Goal: Information Seeking & Learning: Check status

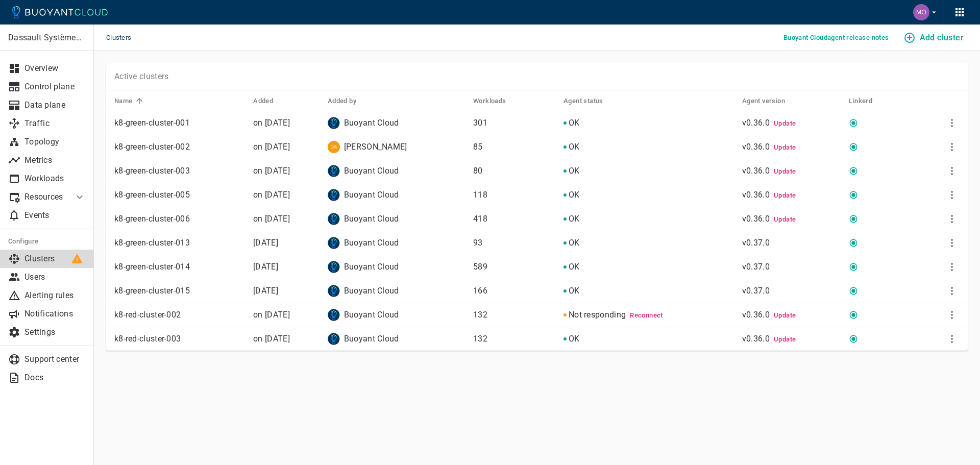
click at [654, 316] on span "Reconnect" at bounding box center [646, 315] width 33 height 8
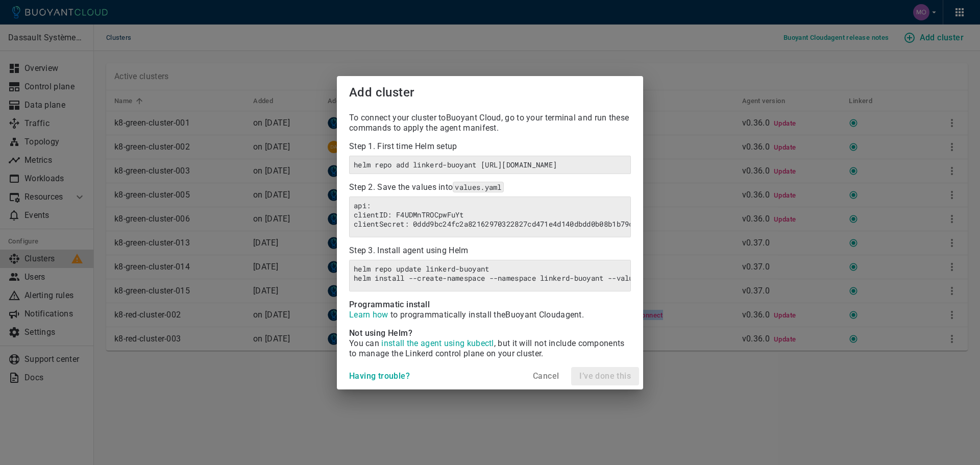
click at [654, 316] on body "Clusters Buoyant Cloud agent release notes Add cluster Dassault Systèmes- MEDID…" at bounding box center [490, 232] width 980 height 465
click at [547, 381] on h4 "Cancel" at bounding box center [546, 376] width 26 height 10
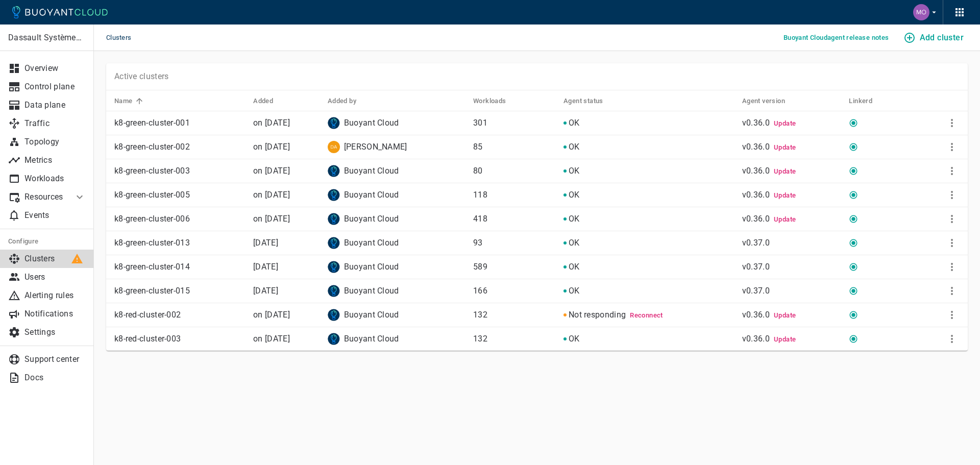
click at [160, 334] on p "k8-red-cluster-003" at bounding box center [179, 339] width 131 height 10
click at [65, 172] on link "Workloads" at bounding box center [47, 178] width 94 height 18
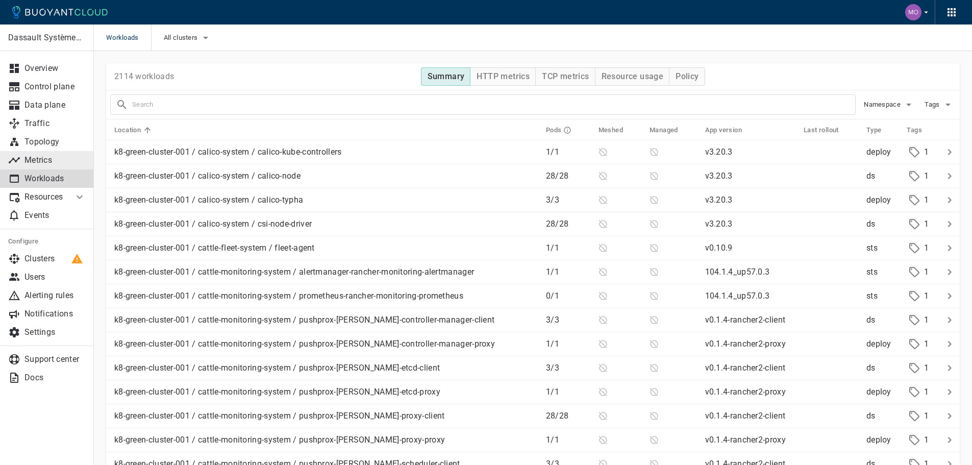
click at [60, 161] on p "Metrics" at bounding box center [54, 160] width 61 height 10
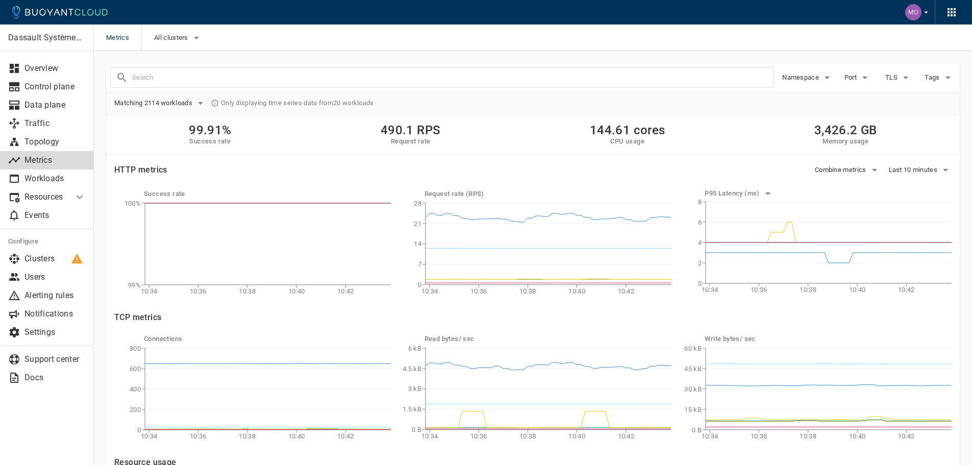
click at [204, 29] on div "Metrics All clusters" at bounding box center [533, 37] width 878 height 27
click at [199, 34] on icon "button" at bounding box center [196, 38] width 12 height 12
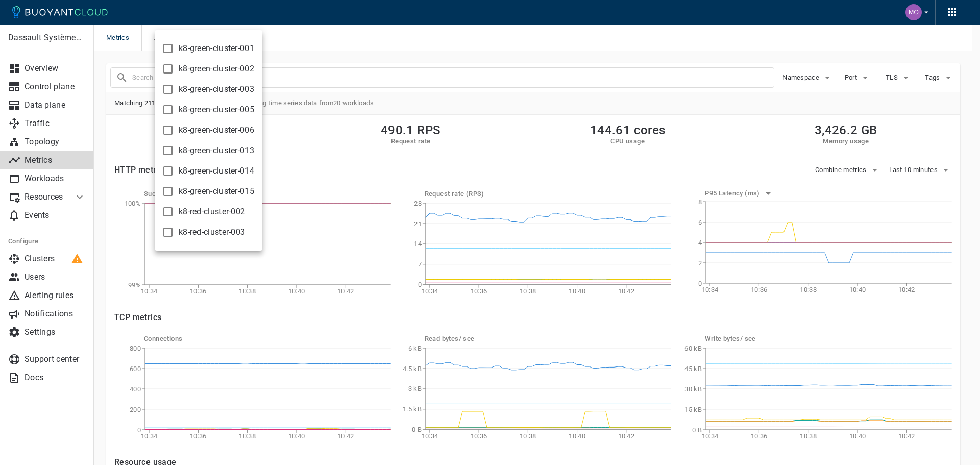
click at [196, 233] on span "k8-red-cluster-003" at bounding box center [212, 232] width 66 height 10
click at [174, 233] on input "k8-red-cluster-003" at bounding box center [168, 232] width 12 height 12
checkbox input "true"
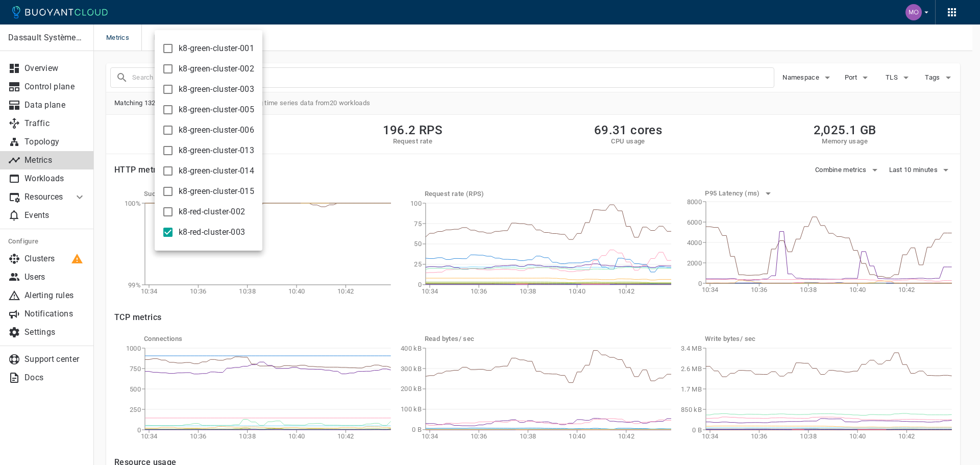
click at [503, 88] on div at bounding box center [490, 232] width 980 height 465
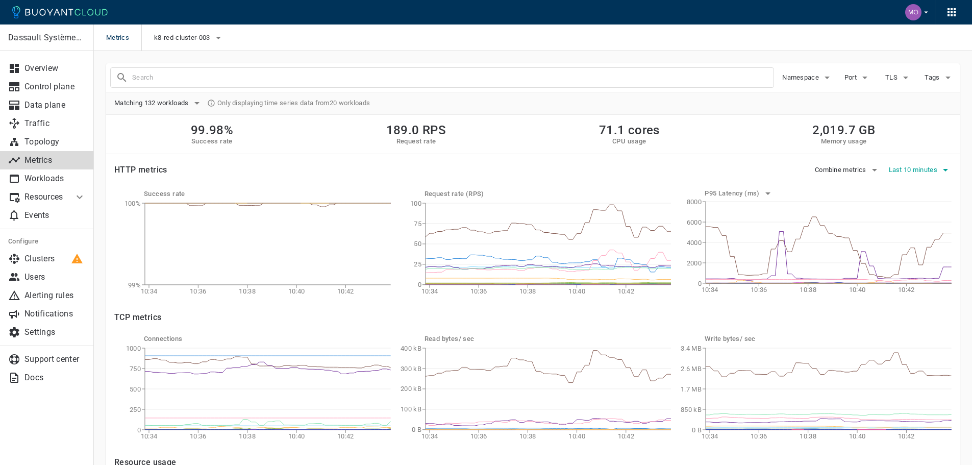
click at [923, 165] on button "Last 10 minutes" at bounding box center [920, 169] width 63 height 15
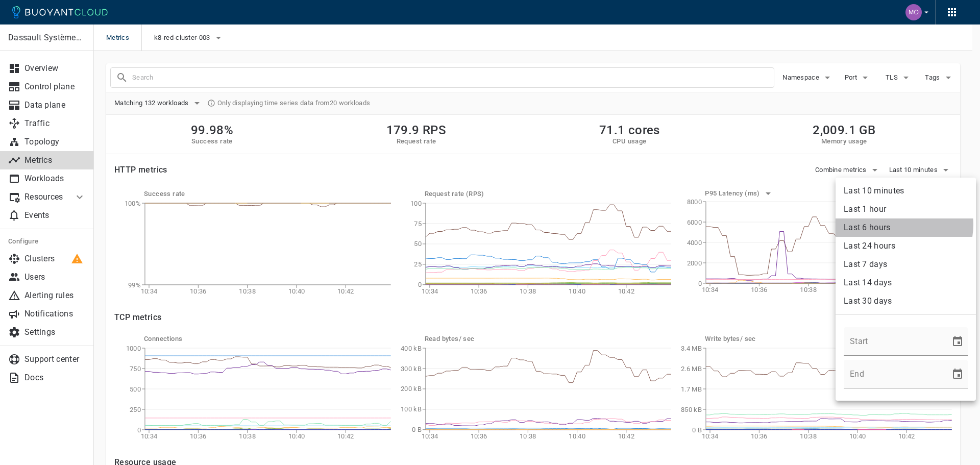
click at [899, 224] on li "Last 6 hours" at bounding box center [905, 227] width 140 height 18
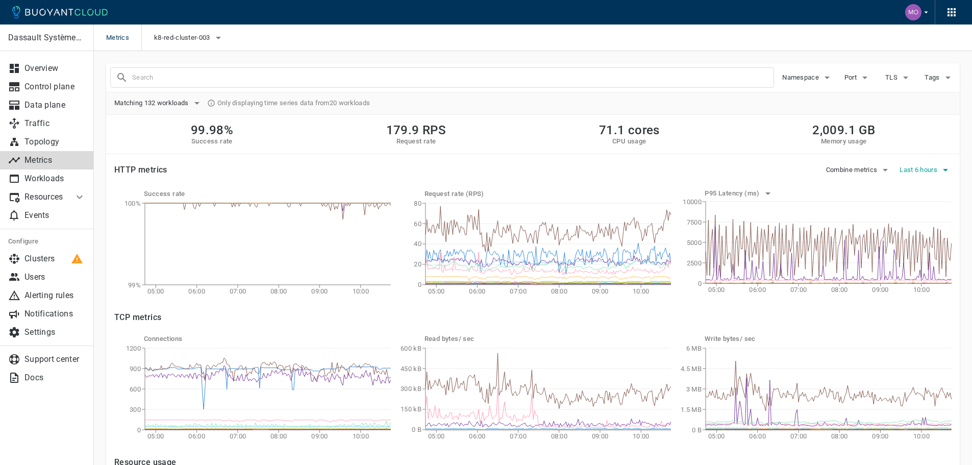
click at [932, 170] on span "Last 6 hours" at bounding box center [919, 170] width 40 height 8
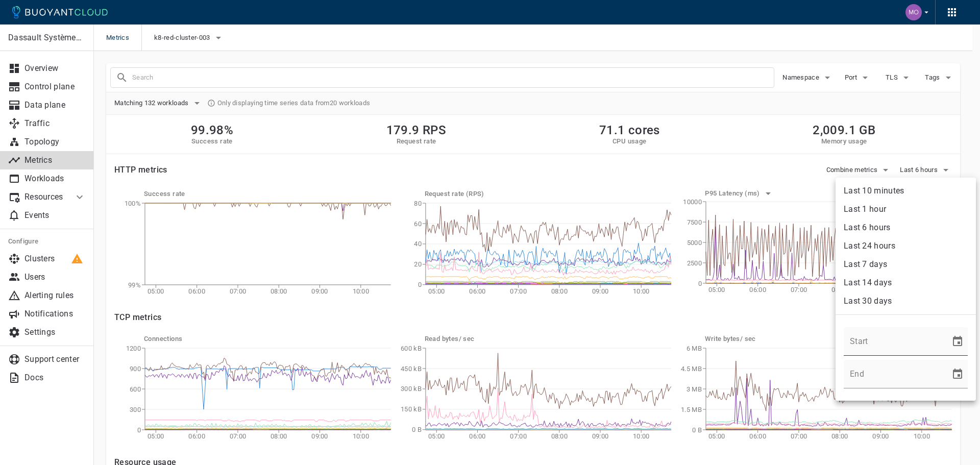
click at [955, 341] on icon "Choose date" at bounding box center [957, 341] width 9 height 10
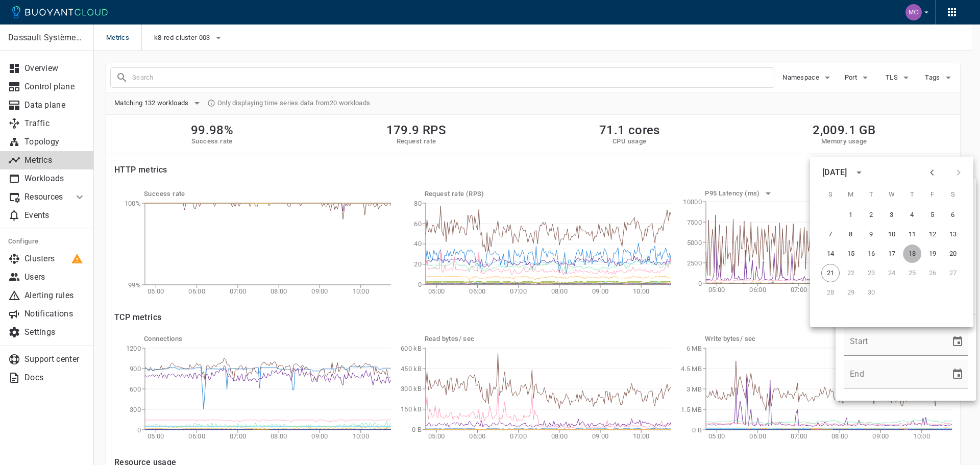
click at [912, 253] on button "18" at bounding box center [912, 253] width 18 height 18
type input "09/18/2025 12:00 AM"
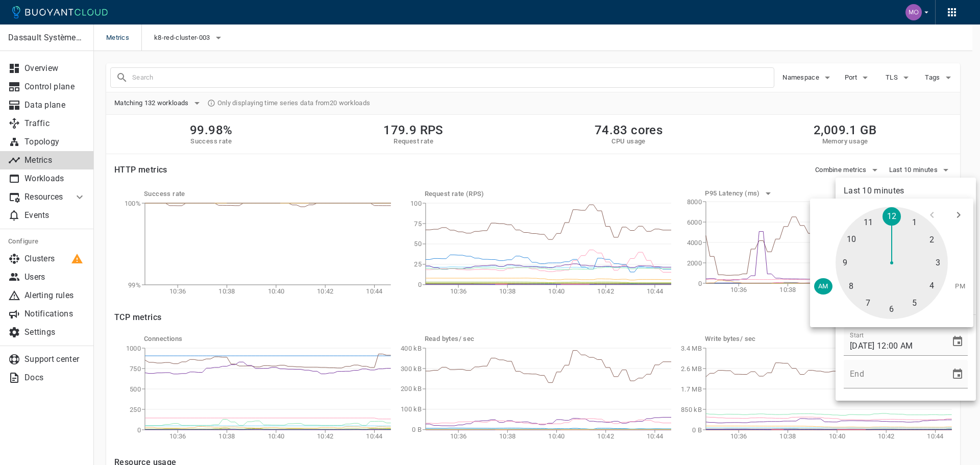
click at [890, 214] on div at bounding box center [891, 263] width 112 height 112
click at [892, 212] on div at bounding box center [891, 263] width 112 height 112
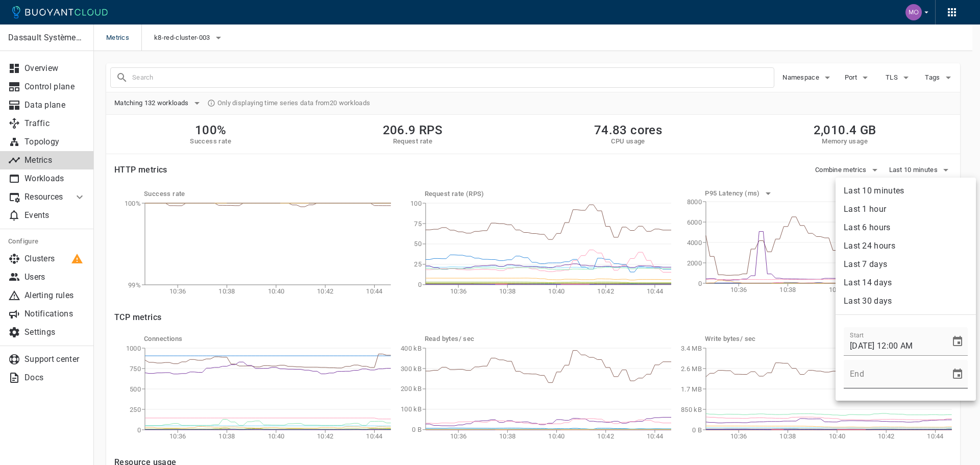
click at [954, 373] on icon "Choose date" at bounding box center [957, 374] width 12 height 12
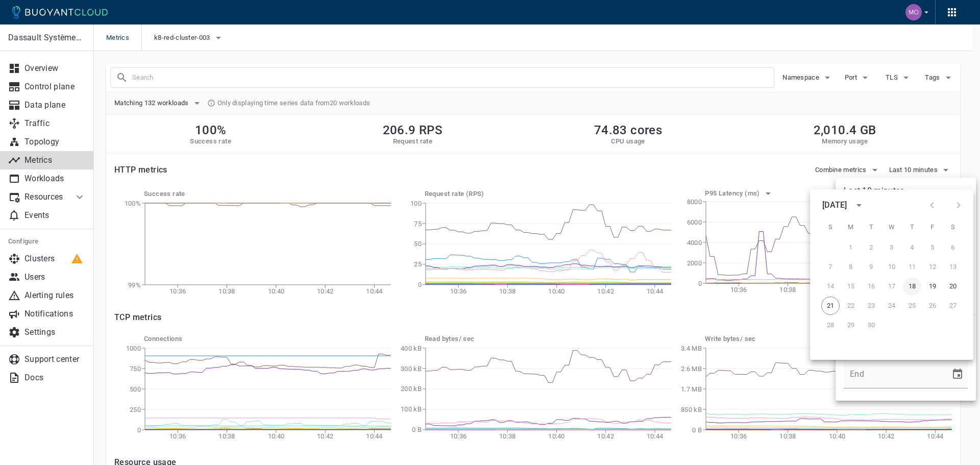
click at [912, 286] on button "18" at bounding box center [912, 286] width 18 height 18
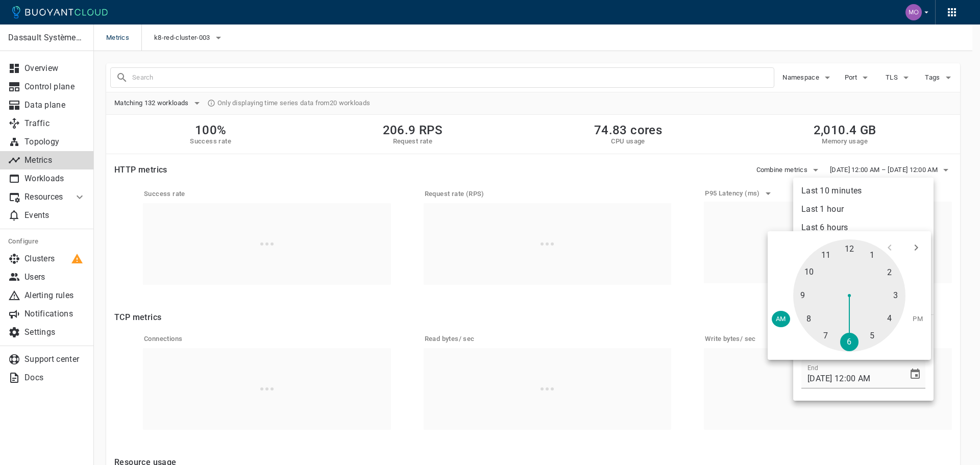
drag, startPoint x: 854, startPoint y: 243, endPoint x: 856, endPoint y: 337, distance: 93.9
click at [853, 338] on div at bounding box center [849, 295] width 112 height 112
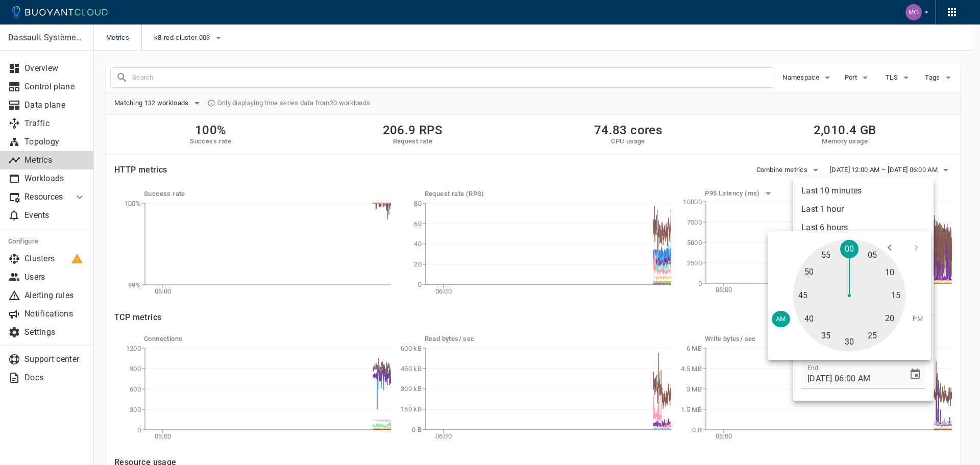
click at [852, 339] on div at bounding box center [849, 295] width 112 height 112
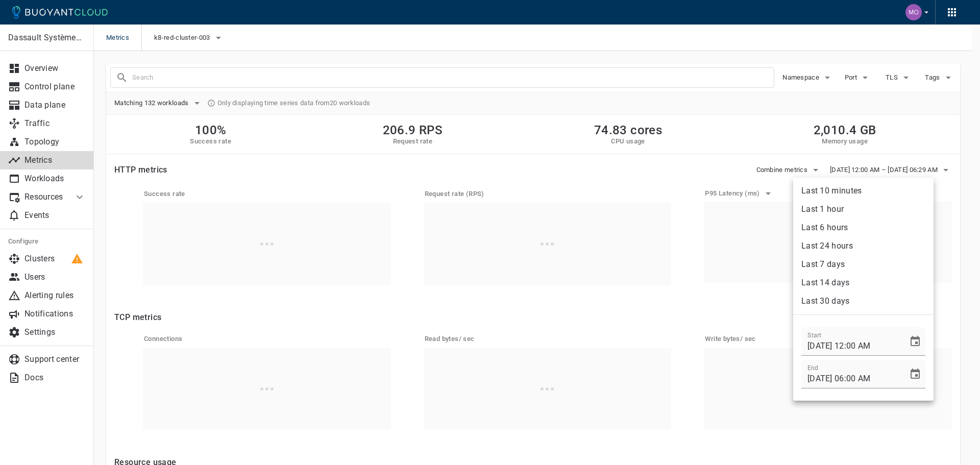
type input "09/18/2025 06:29 AM"
click at [746, 140] on div at bounding box center [490, 232] width 980 height 465
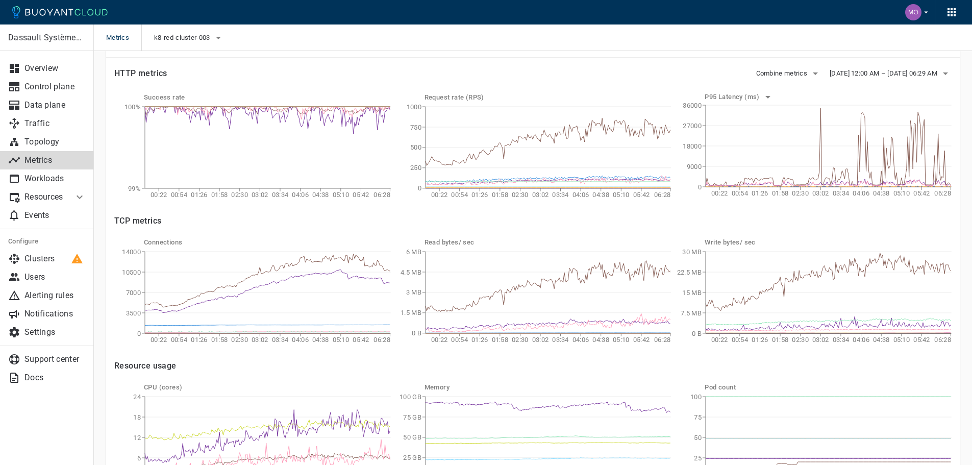
scroll to position [72, 0]
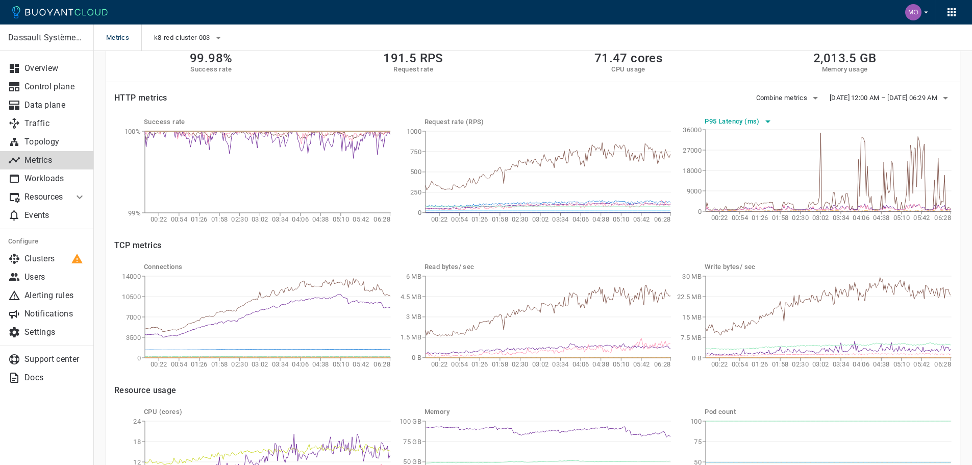
click at [764, 122] on icon "button" at bounding box center [768, 121] width 12 height 12
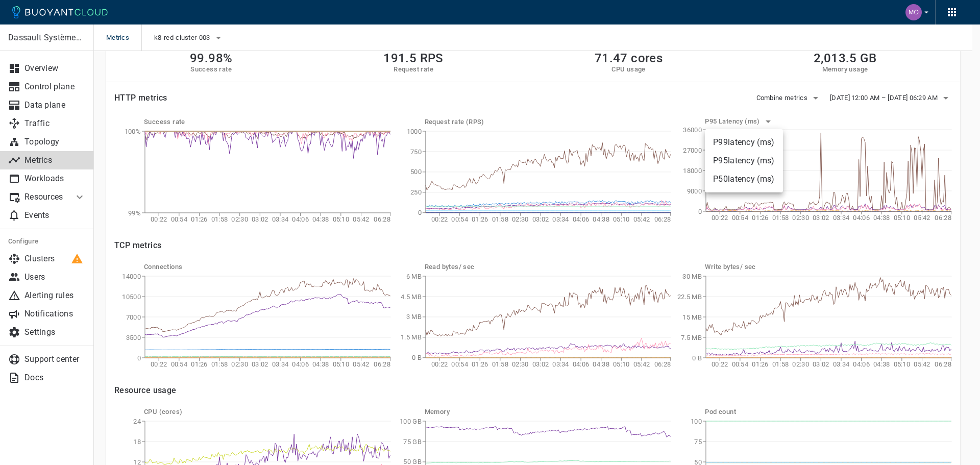
click at [762, 176] on li "P50 latency (ms)" at bounding box center [744, 179] width 78 height 18
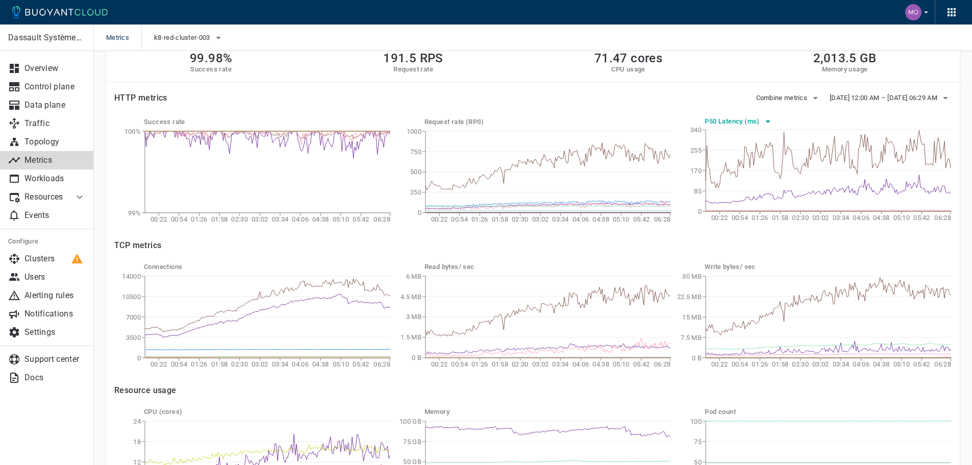
click at [753, 122] on h5 "P50 Latency (ms)" at bounding box center [733, 121] width 57 height 8
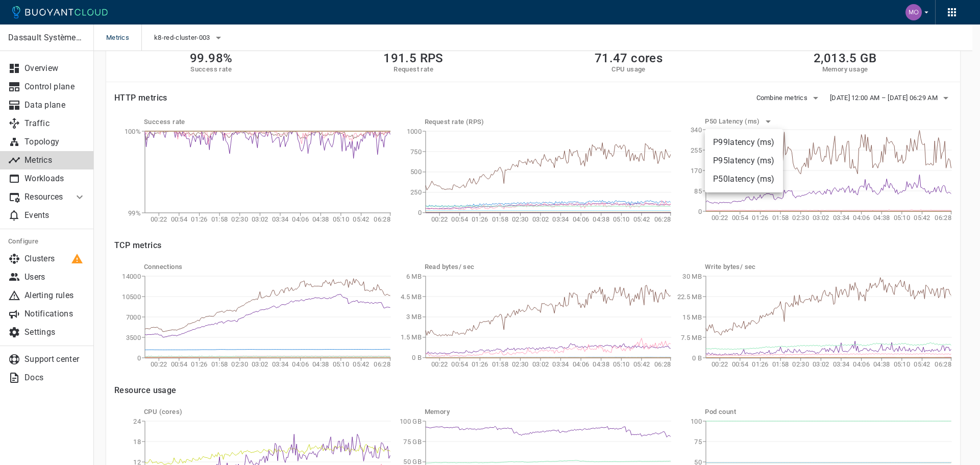
click at [752, 139] on li "P99 latency (ms)" at bounding box center [744, 142] width 78 height 18
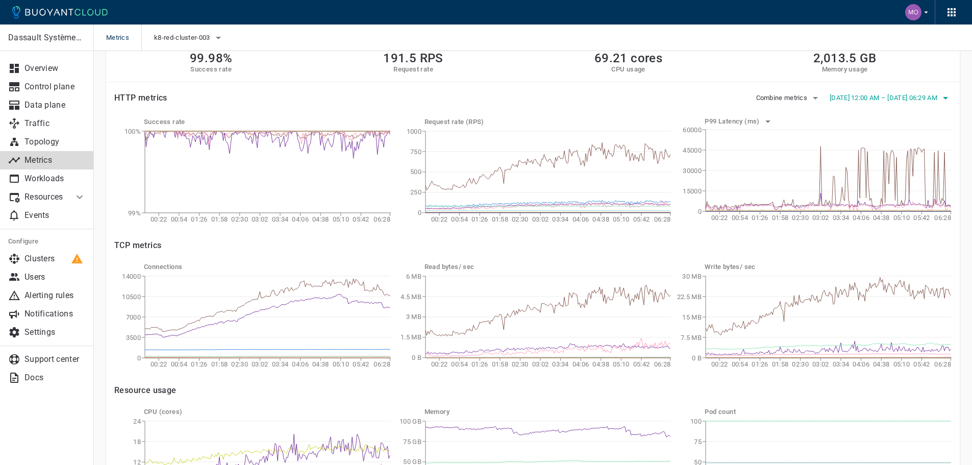
click at [883, 100] on span "2025/09/18 12:00 AM – 2025/09/18 06:29 AM" at bounding box center [885, 98] width 110 height 8
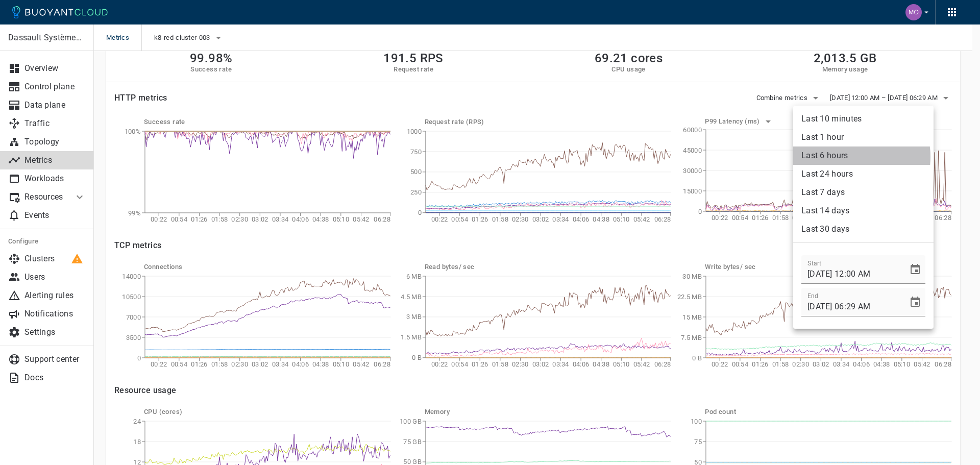
click at [846, 157] on li "Last 6 hours" at bounding box center [863, 155] width 140 height 18
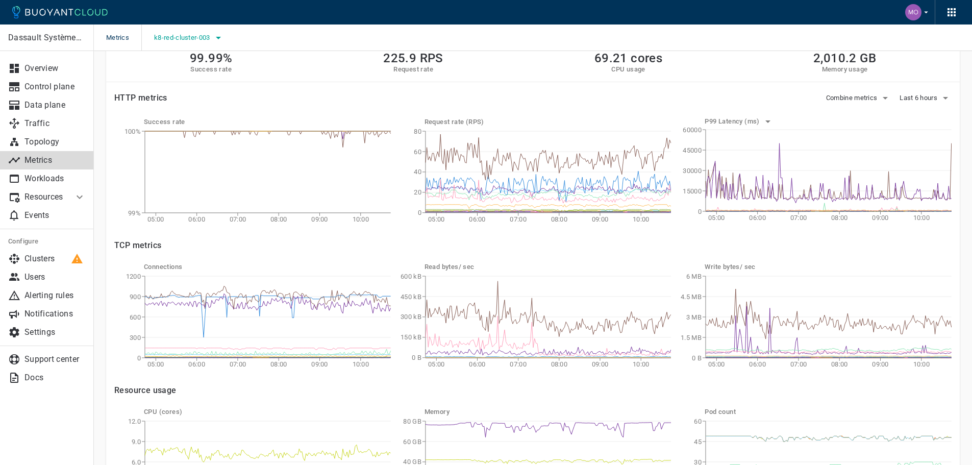
click at [211, 43] on button "k8-red-cluster-003" at bounding box center [189, 37] width 70 height 15
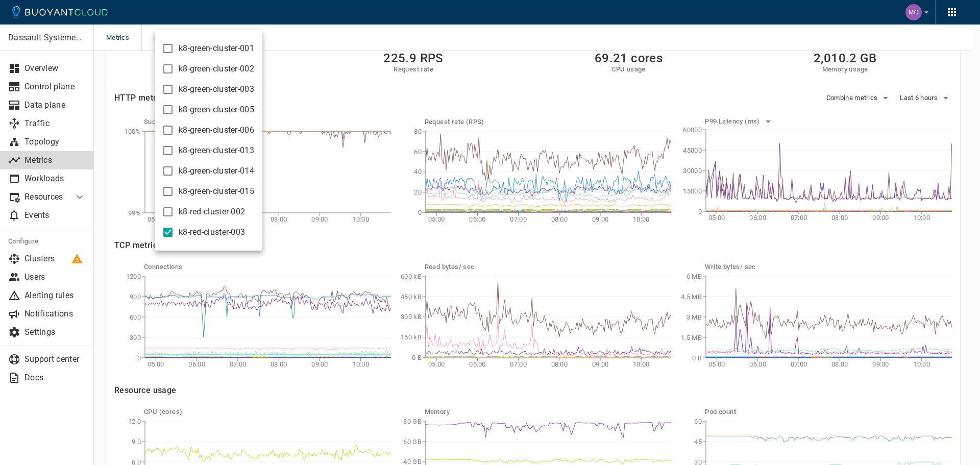
click at [172, 217] on input "k8-red-cluster-002" at bounding box center [168, 212] width 12 height 12
checkbox input "true"
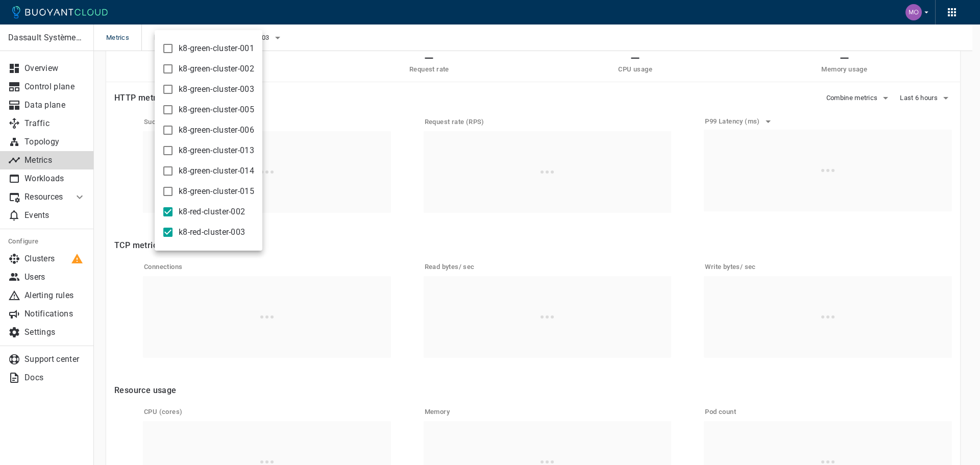
click at [171, 230] on input "k8-red-cluster-003" at bounding box center [168, 232] width 12 height 12
checkbox input "false"
click at [440, 29] on div at bounding box center [490, 232] width 980 height 465
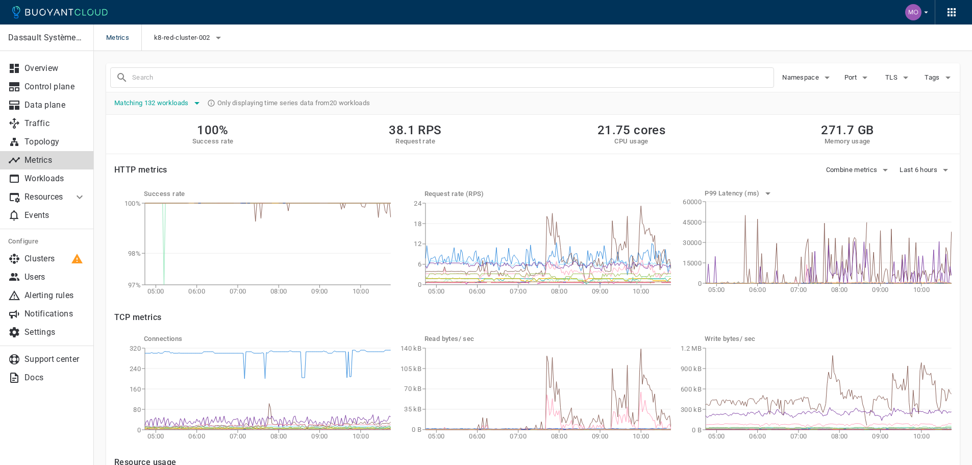
click at [191, 107] on span "Matching 132 workloads" at bounding box center [152, 103] width 77 height 8
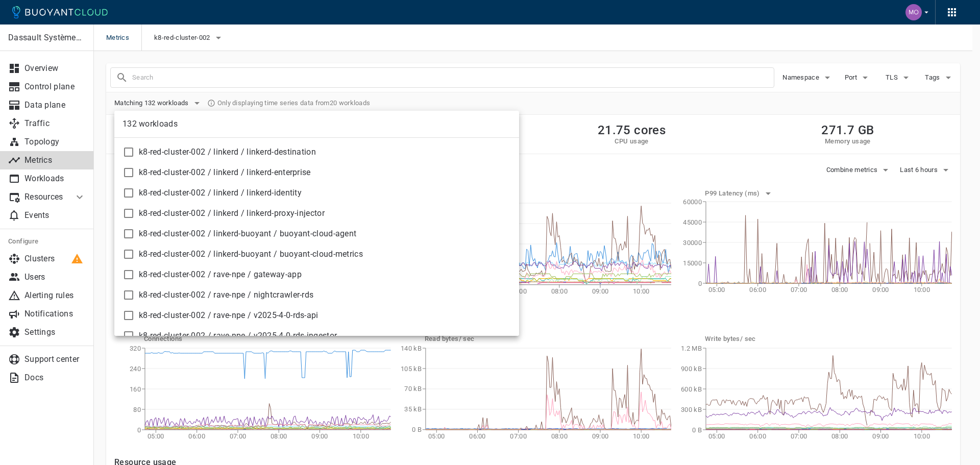
click at [68, 143] on div at bounding box center [490, 232] width 980 height 465
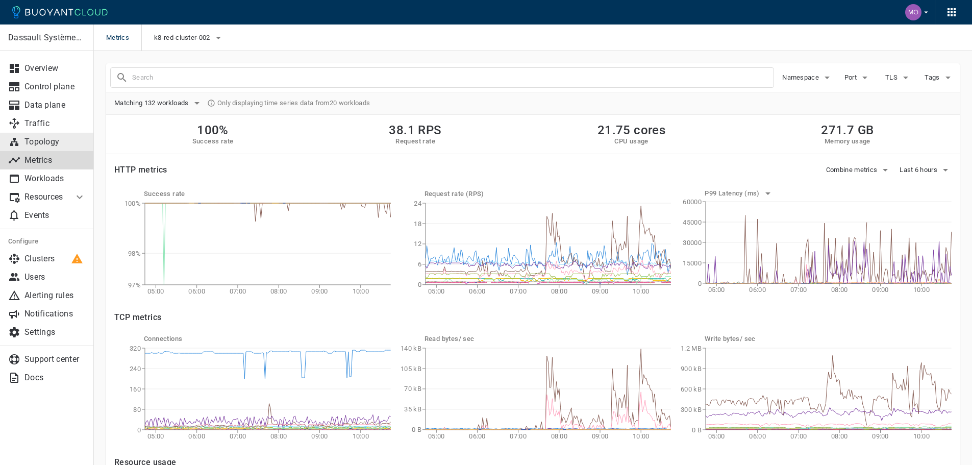
click at [62, 142] on p "Topology" at bounding box center [54, 142] width 61 height 10
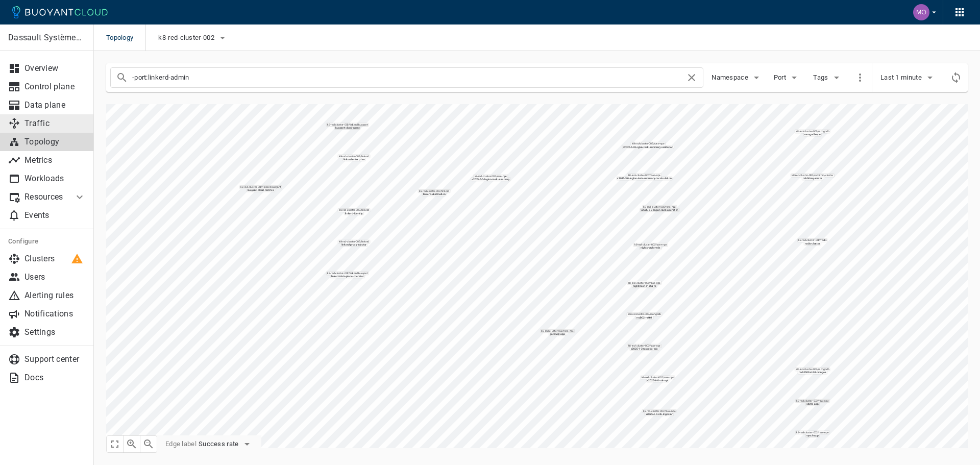
click at [59, 127] on p "Traffic" at bounding box center [54, 123] width 61 height 10
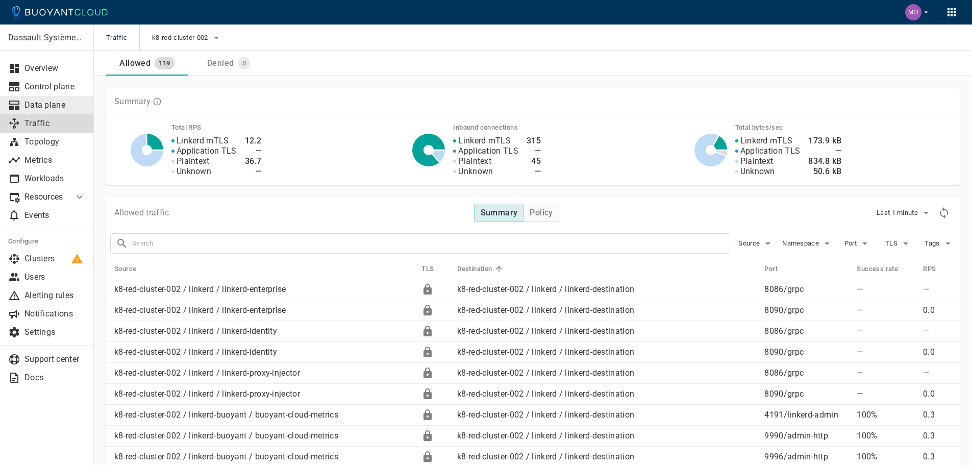
click at [55, 105] on p "Data plane" at bounding box center [54, 105] width 61 height 10
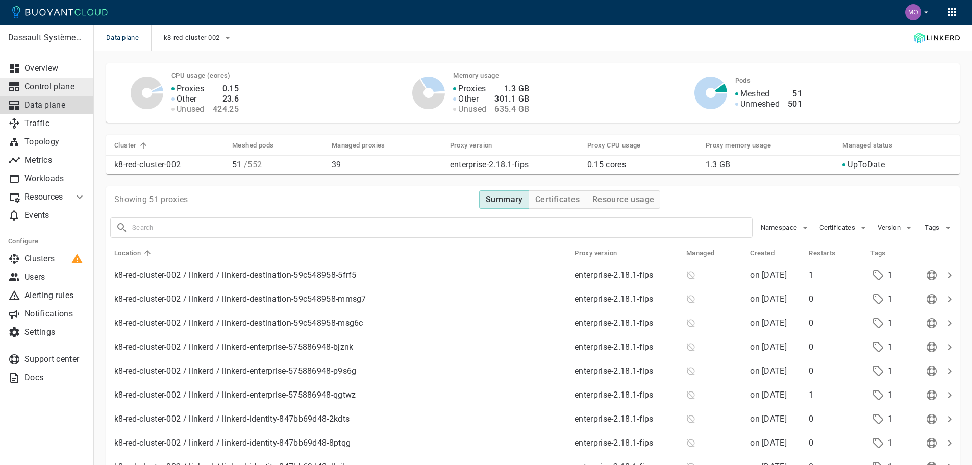
click at [49, 89] on p "Control plane" at bounding box center [54, 87] width 61 height 10
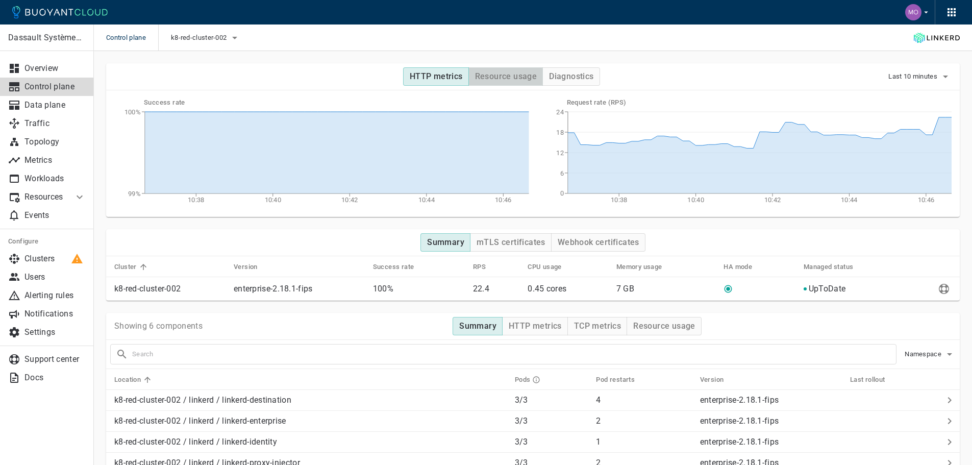
click at [502, 78] on h4 "Resource usage" at bounding box center [506, 76] width 62 height 10
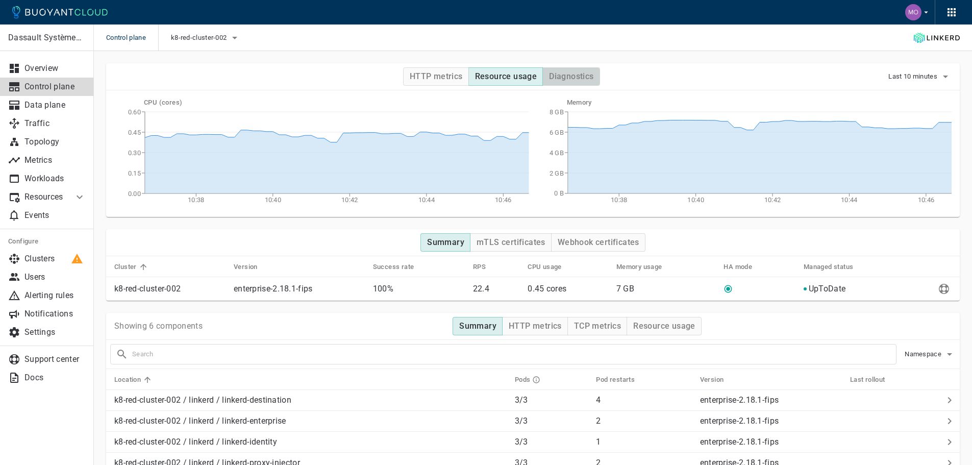
click at [567, 74] on h4 "Diagnostics" at bounding box center [571, 76] width 44 height 10
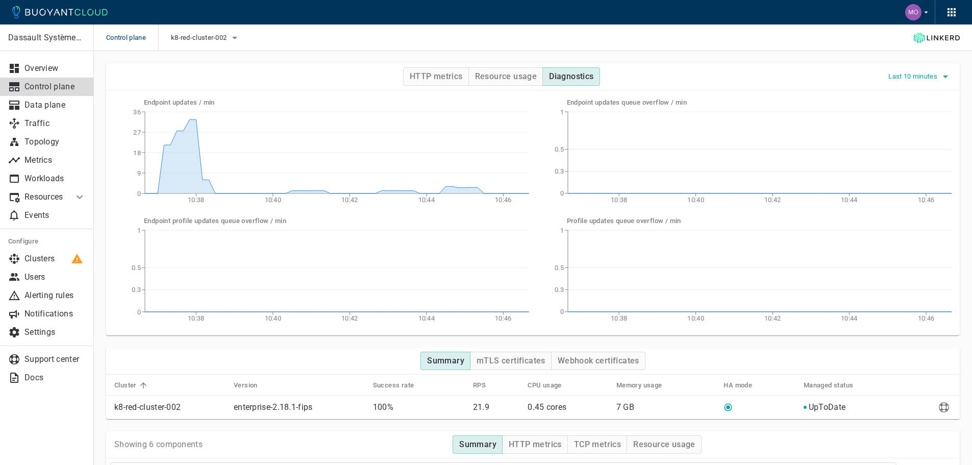
click at [899, 78] on span "Last 10 minutes" at bounding box center [913, 76] width 51 height 8
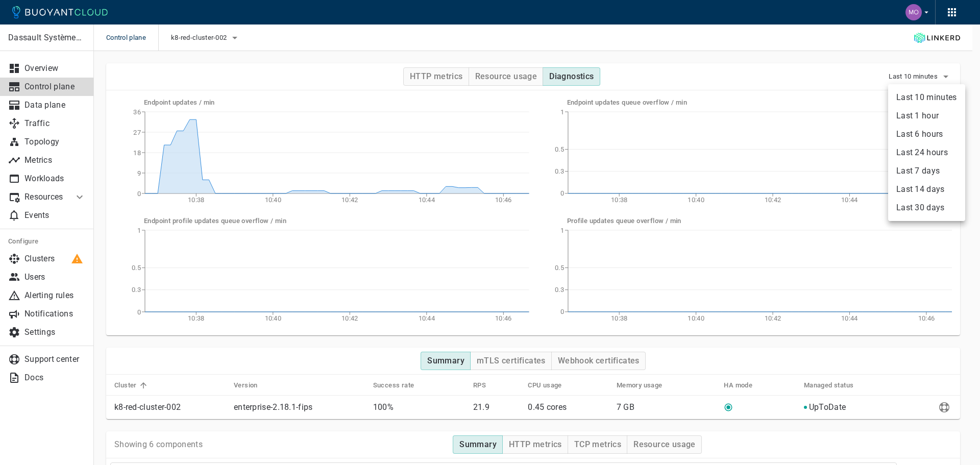
click at [921, 157] on li "Last 24 hours" at bounding box center [926, 152] width 77 height 18
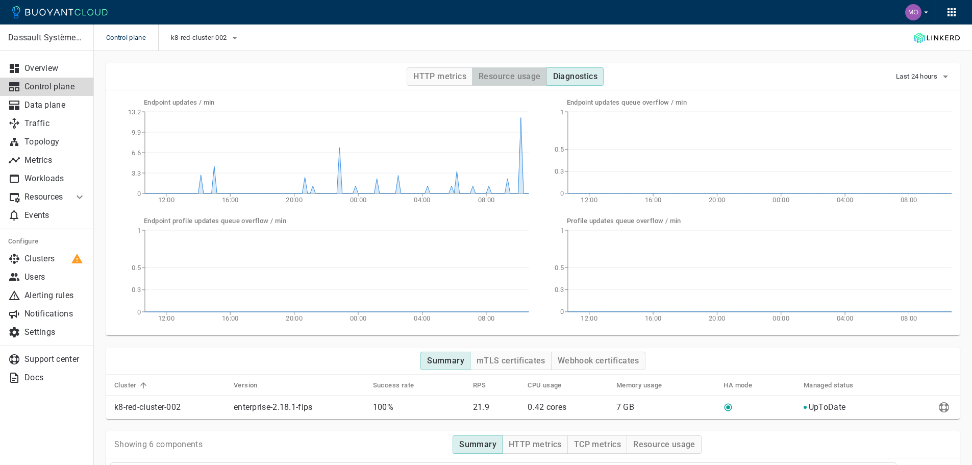
click at [521, 68] on button "Resource usage" at bounding box center [509, 76] width 75 height 18
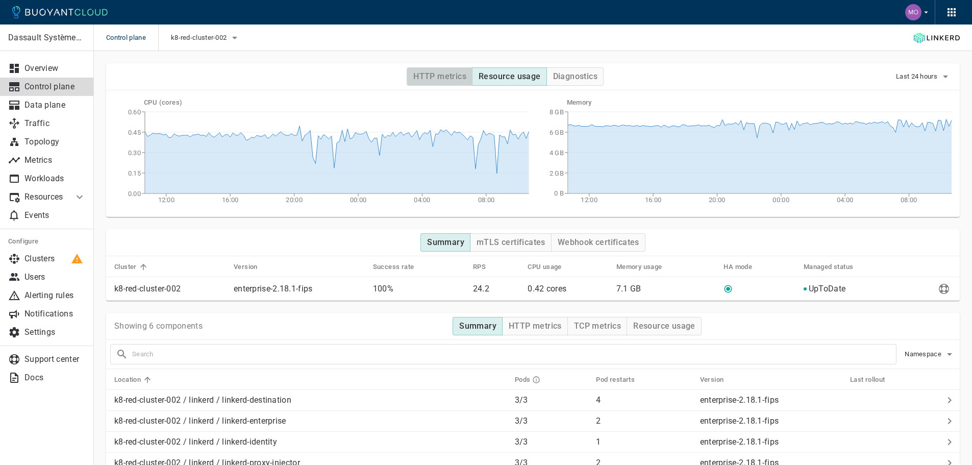
click at [444, 79] on h4 "HTTP metrics" at bounding box center [439, 76] width 53 height 10
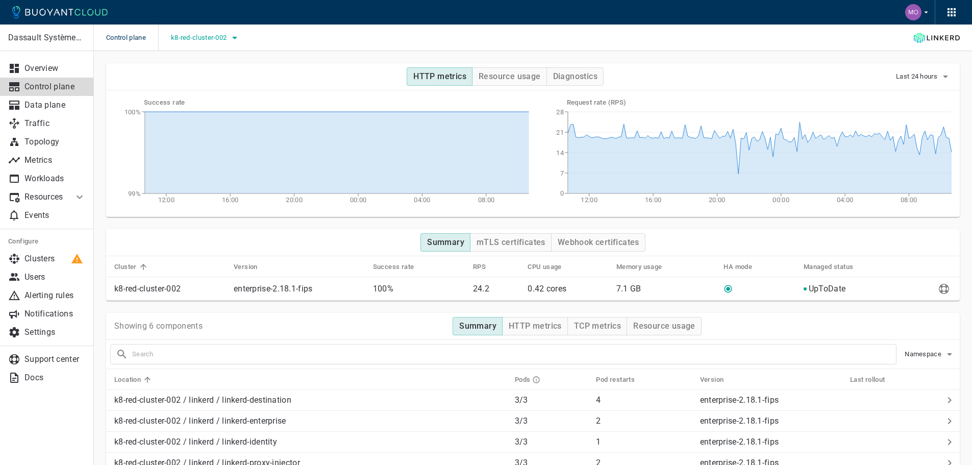
click at [203, 35] on span "k8-red-cluster-002" at bounding box center [200, 38] width 58 height 8
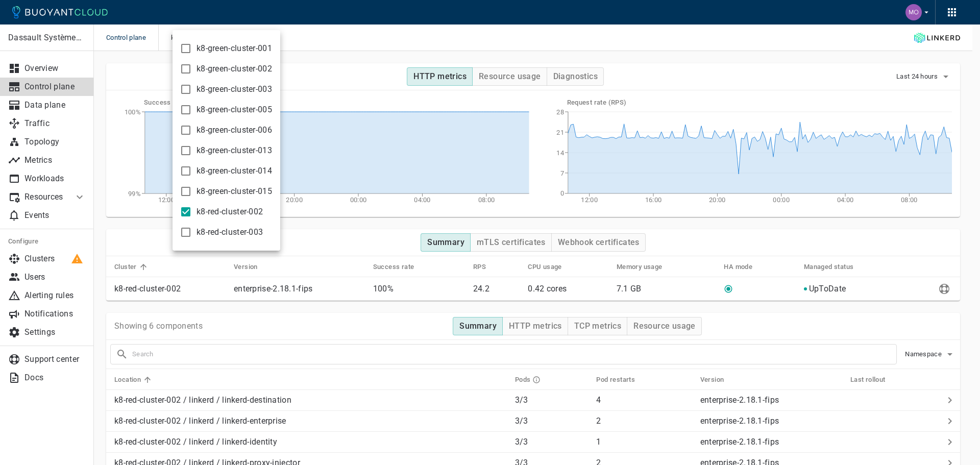
click at [217, 233] on span "k8-red-cluster-003" at bounding box center [229, 232] width 66 height 10
click at [192, 233] on input "k8-red-cluster-003" at bounding box center [186, 232] width 12 height 12
checkbox input "true"
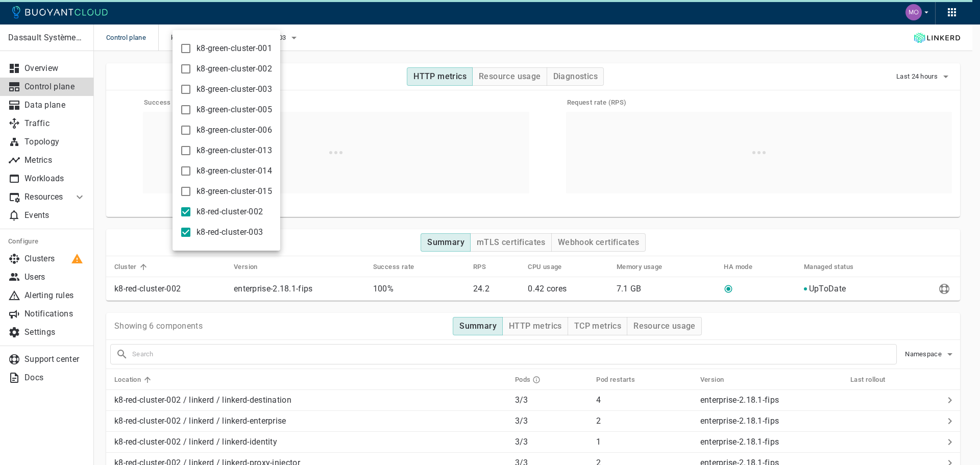
click at [220, 215] on span "k8-red-cluster-002" at bounding box center [229, 212] width 66 height 10
click at [192, 215] on input "k8-red-cluster-002" at bounding box center [186, 212] width 12 height 12
checkbox input "false"
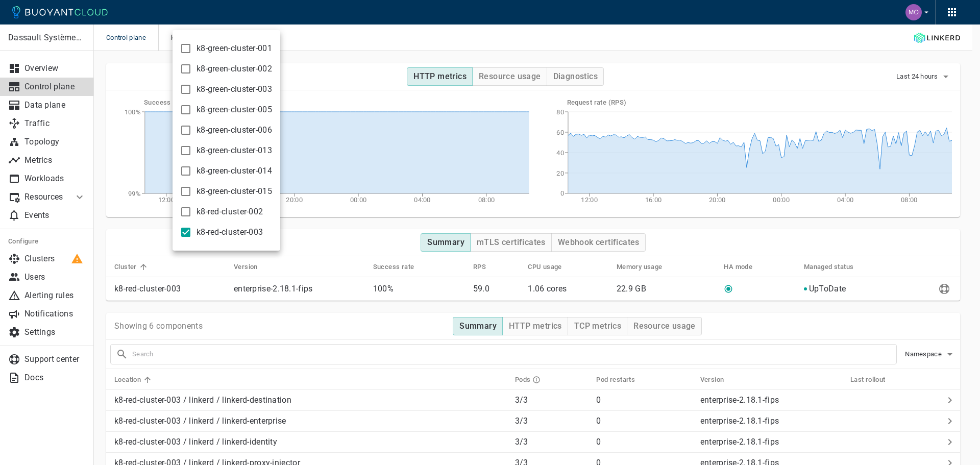
click at [699, 86] on div at bounding box center [490, 232] width 980 height 465
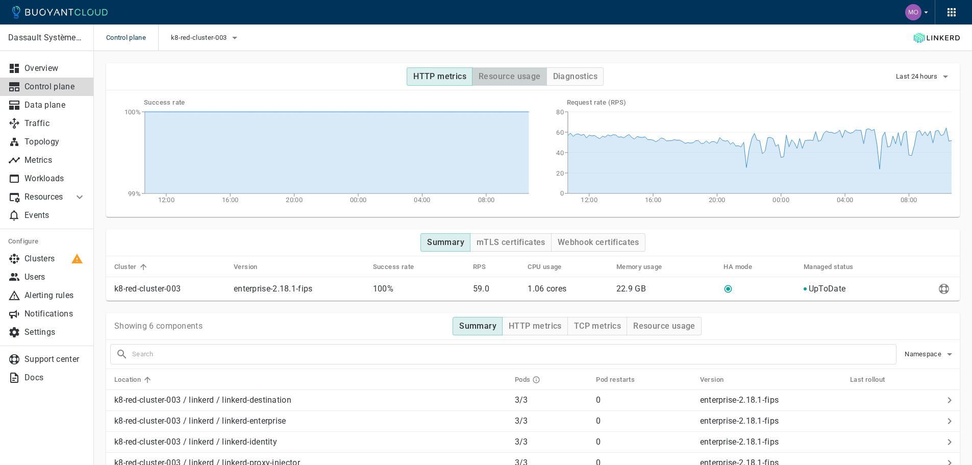
click at [533, 77] on h4 "Resource usage" at bounding box center [510, 76] width 62 height 10
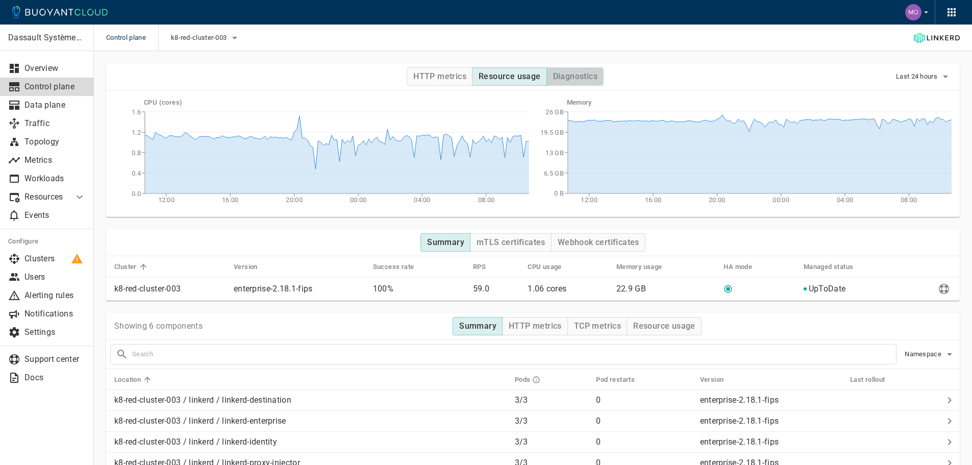
click at [561, 75] on h4 "Diagnostics" at bounding box center [575, 76] width 44 height 10
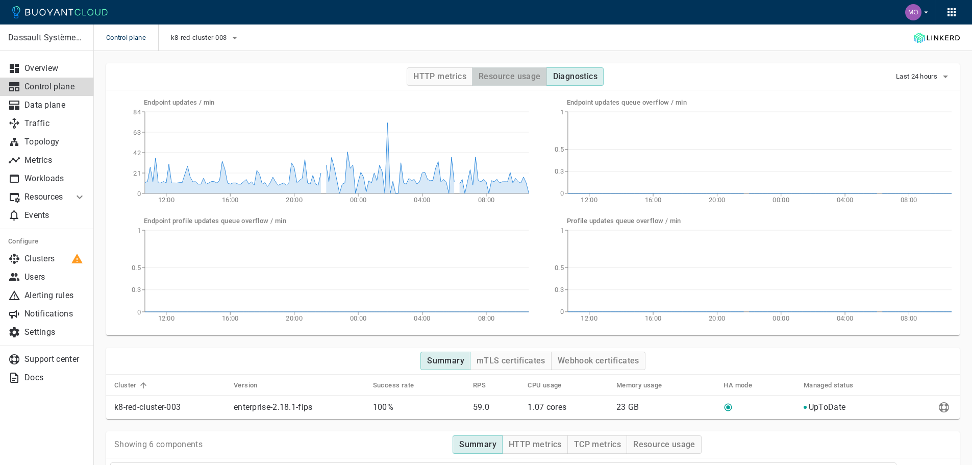
click at [534, 82] on button "Resource usage" at bounding box center [509, 76] width 75 height 18
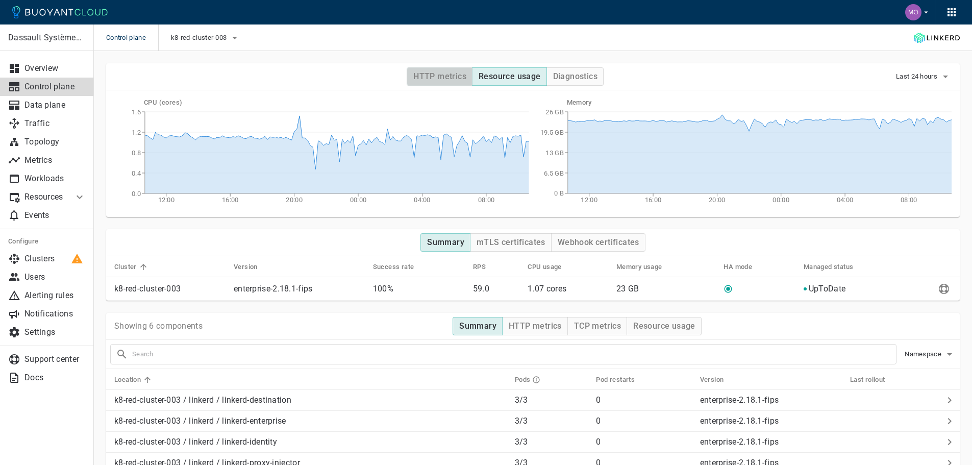
click at [450, 81] on h4 "HTTP metrics" at bounding box center [439, 76] width 53 height 10
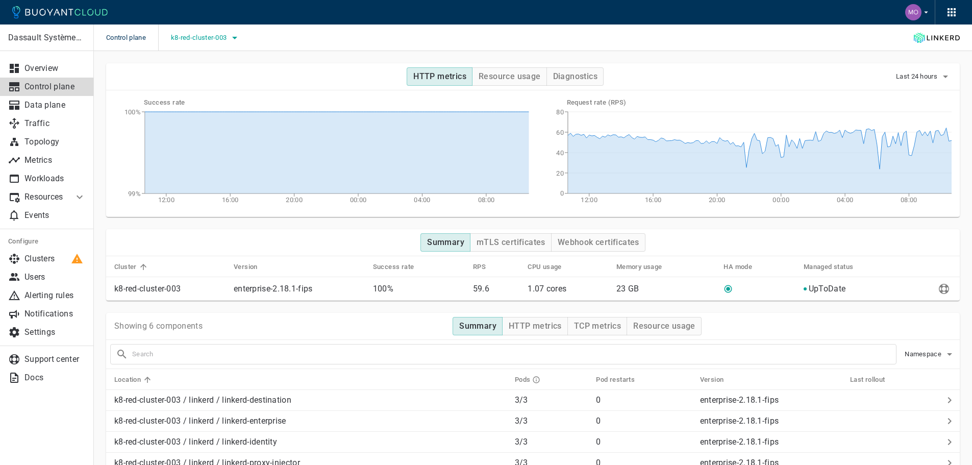
click at [206, 39] on span "k8-red-cluster-003" at bounding box center [200, 38] width 58 height 8
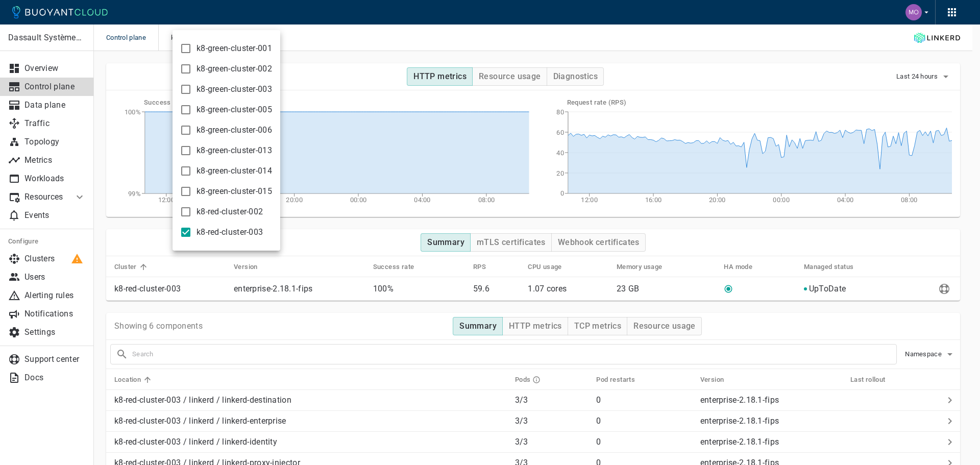
click at [189, 214] on input "k8-red-cluster-002" at bounding box center [186, 212] width 12 height 12
checkbox input "true"
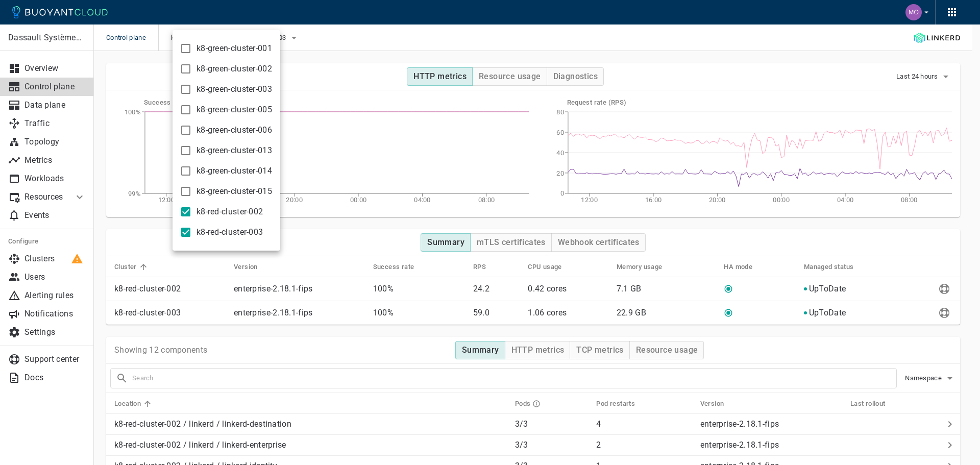
click at [188, 229] on input "k8-red-cluster-003" at bounding box center [186, 232] width 12 height 12
checkbox input "false"
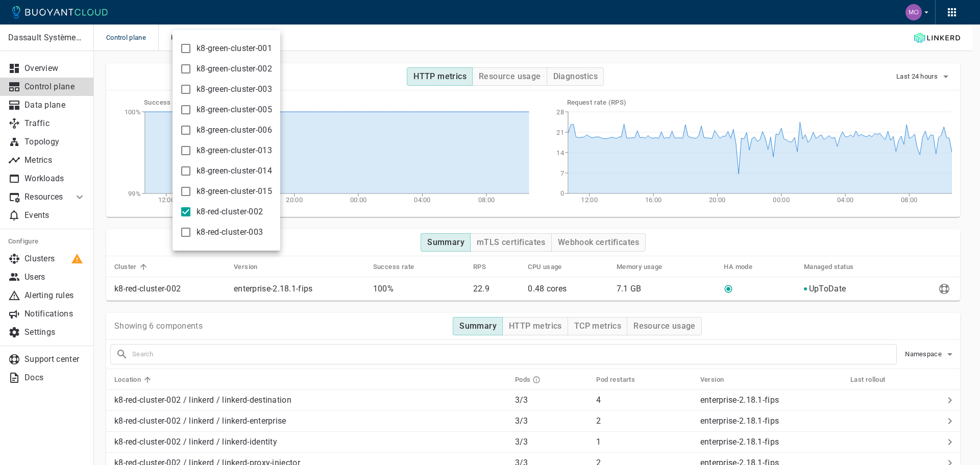
click at [573, 76] on div at bounding box center [490, 232] width 980 height 465
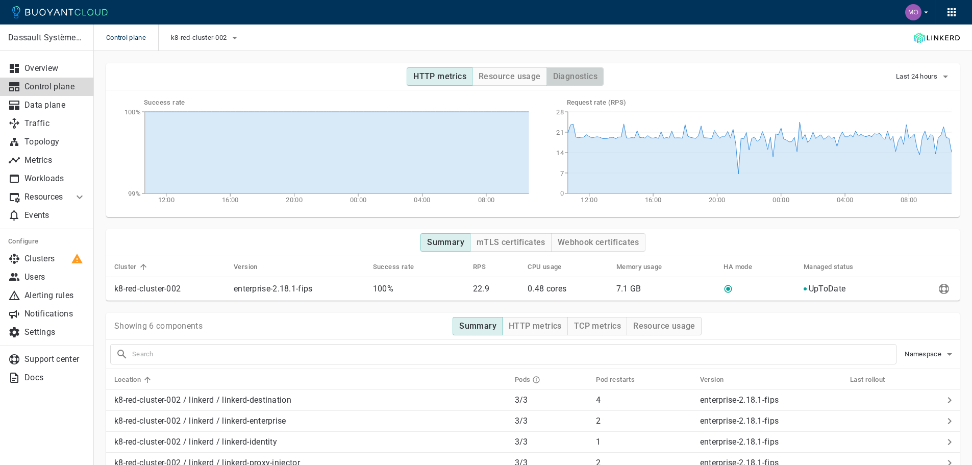
click at [573, 76] on h4 "Diagnostics" at bounding box center [575, 76] width 44 height 10
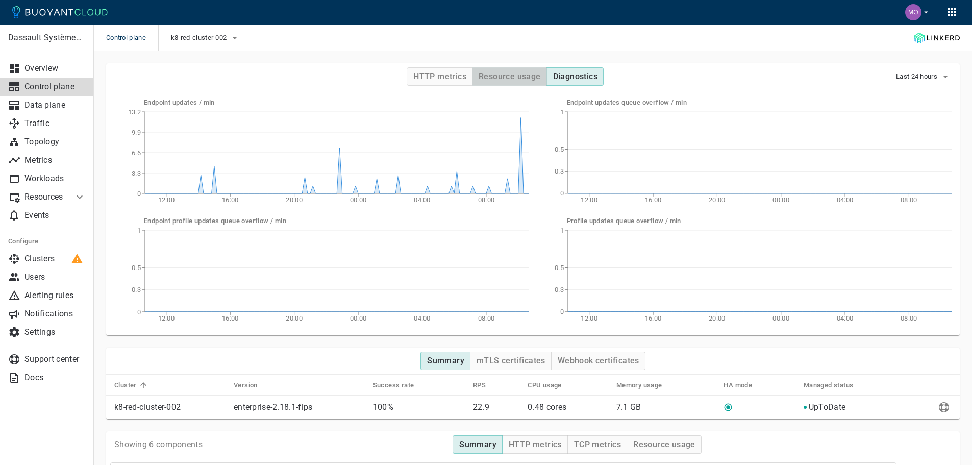
click at [527, 77] on h4 "Resource usage" at bounding box center [510, 76] width 62 height 10
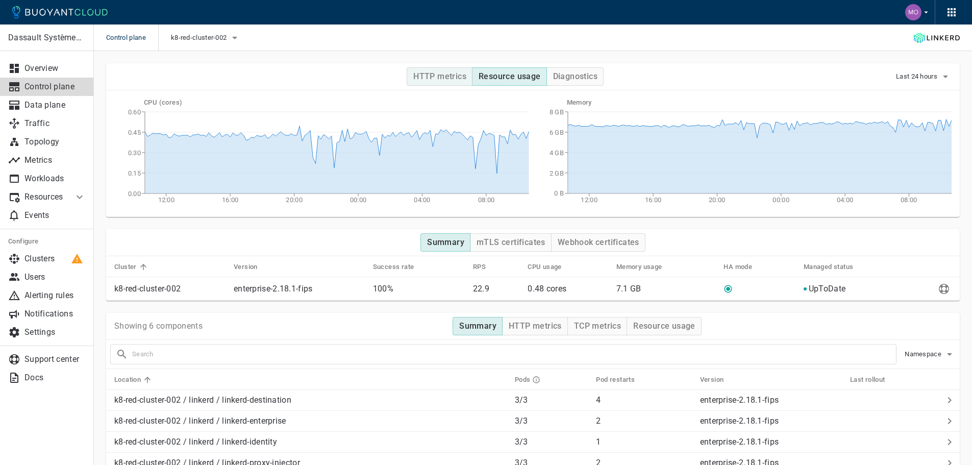
click at [442, 71] on button "HTTP metrics" at bounding box center [440, 76] width 66 height 18
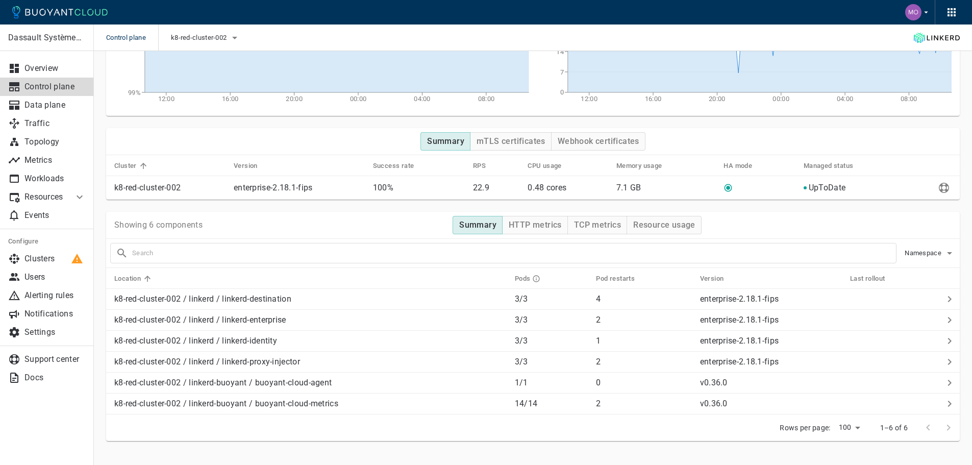
scroll to position [102, 0]
click at [532, 226] on h4 "HTTP metrics" at bounding box center [535, 224] width 53 height 10
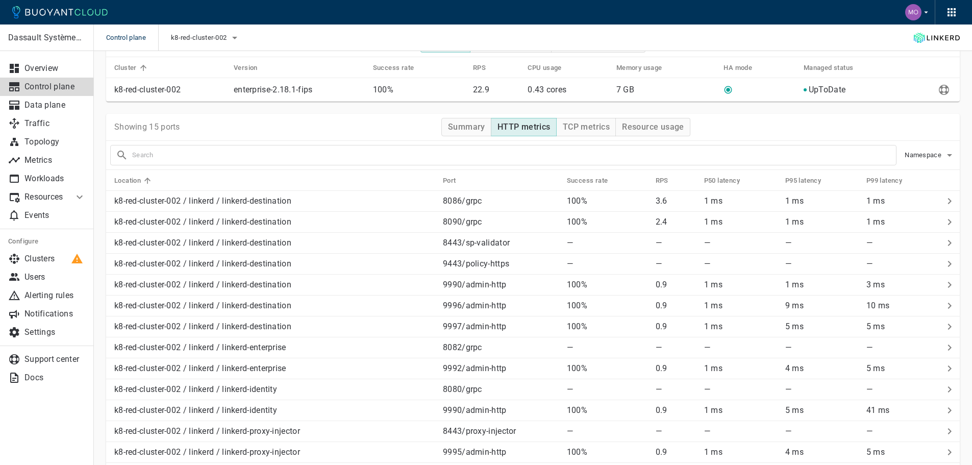
scroll to position [204, 0]
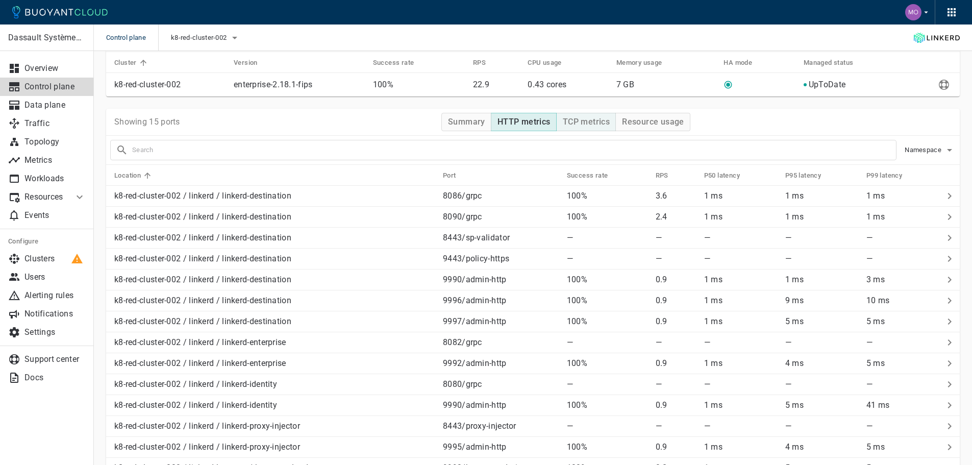
click at [593, 124] on h4 "TCP metrics" at bounding box center [586, 122] width 47 height 10
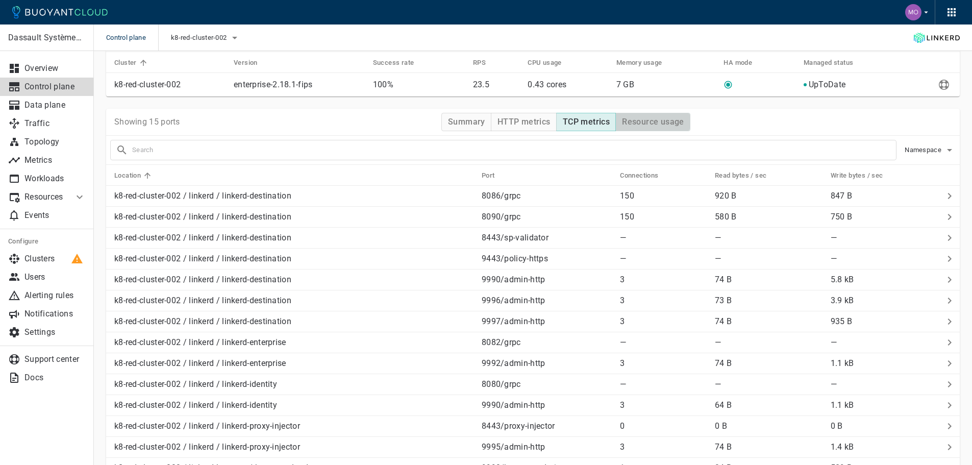
click at [624, 120] on h4 "Resource usage" at bounding box center [653, 122] width 62 height 10
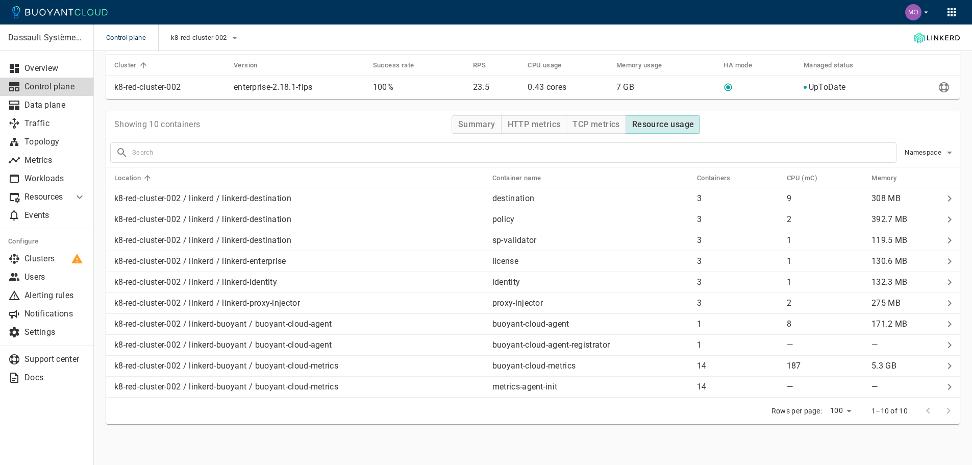
scroll to position [202, 0]
click at [598, 124] on h4 "TCP metrics" at bounding box center [595, 124] width 47 height 10
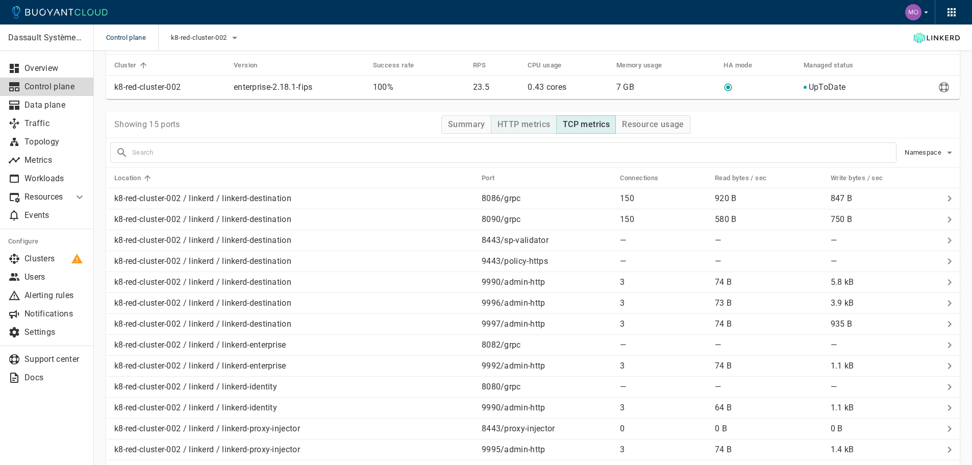
click at [534, 123] on h4 "HTTP metrics" at bounding box center [523, 124] width 53 height 10
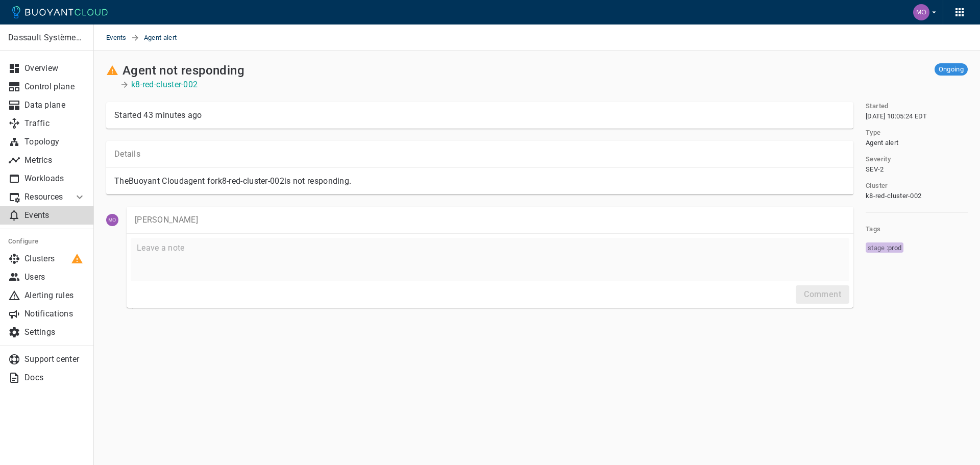
click at [49, 218] on p "Events" at bounding box center [54, 215] width 61 height 10
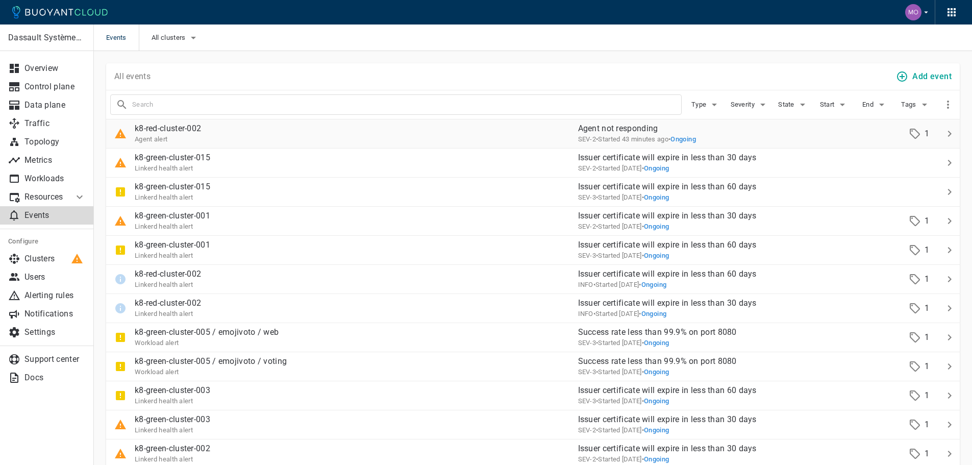
click at [179, 135] on div "Agent alert" at bounding box center [168, 139] width 66 height 10
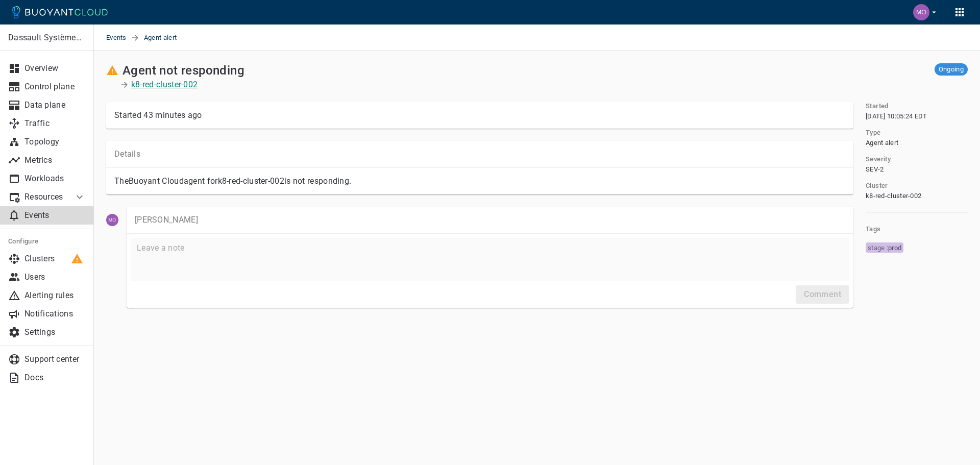
click at [184, 85] on p "k8-red-cluster-002" at bounding box center [164, 85] width 66 height 10
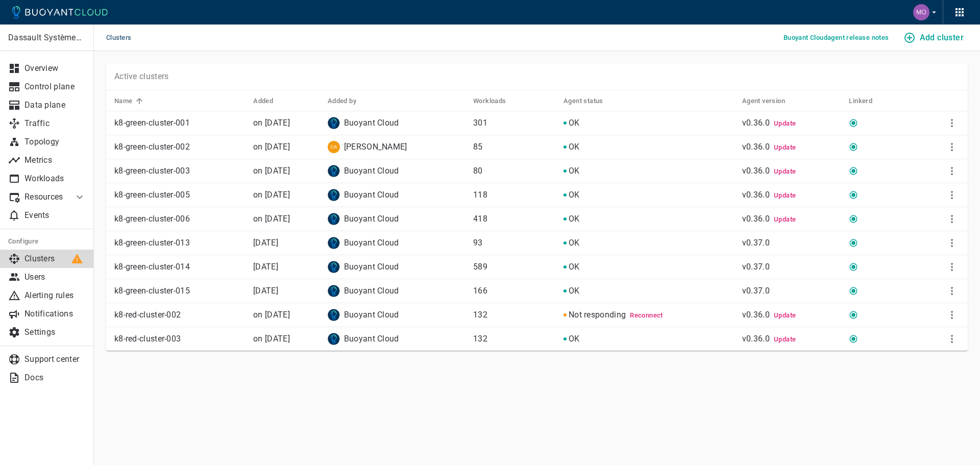
click at [858, 316] on icon at bounding box center [852, 314] width 9 height 9
click at [955, 313] on icon "More" at bounding box center [951, 315] width 12 height 12
click at [61, 261] on div at bounding box center [490, 232] width 980 height 465
click at [61, 260] on p "Clusters" at bounding box center [54, 259] width 61 height 10
click at [47, 178] on p "Workloads" at bounding box center [54, 178] width 61 height 10
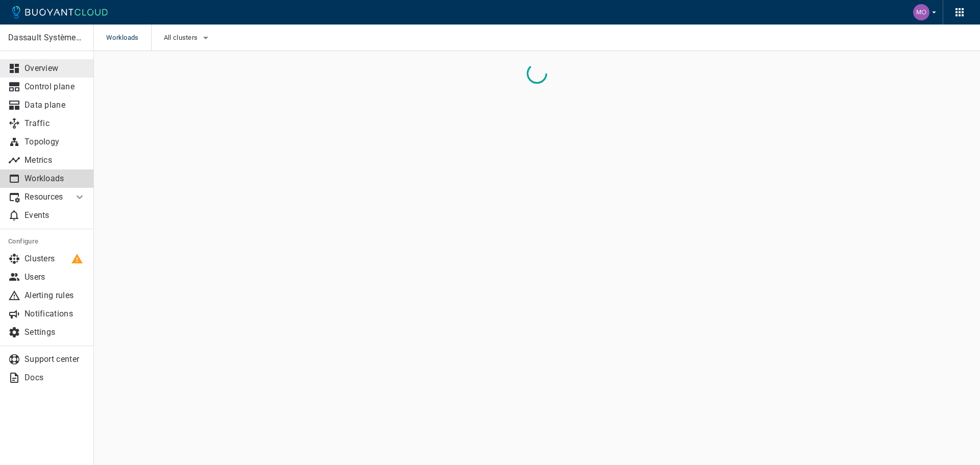
click at [58, 71] on p "Overview" at bounding box center [54, 68] width 61 height 10
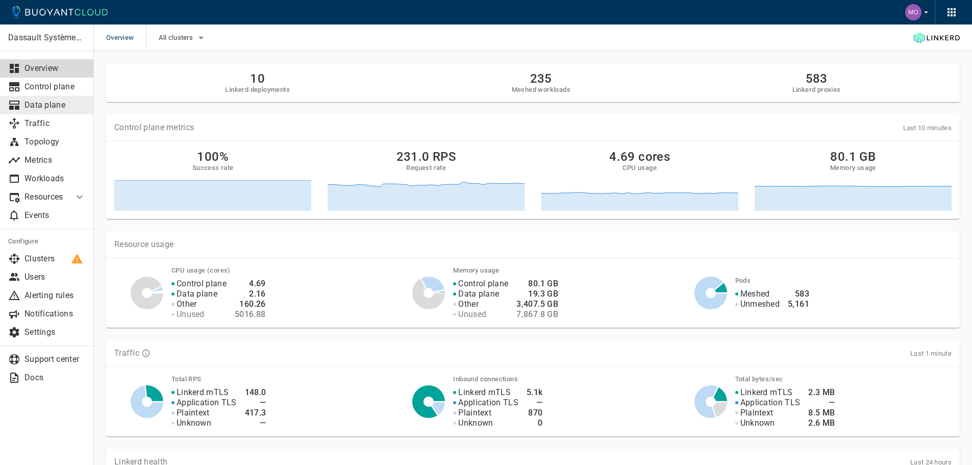
click at [49, 96] on link "Data plane" at bounding box center [47, 105] width 94 height 18
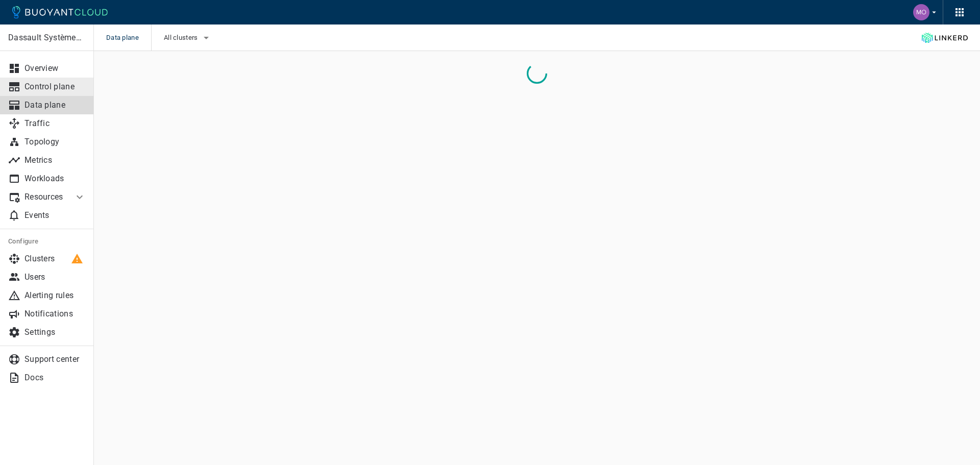
click at [52, 91] on p "Control plane" at bounding box center [54, 87] width 61 height 10
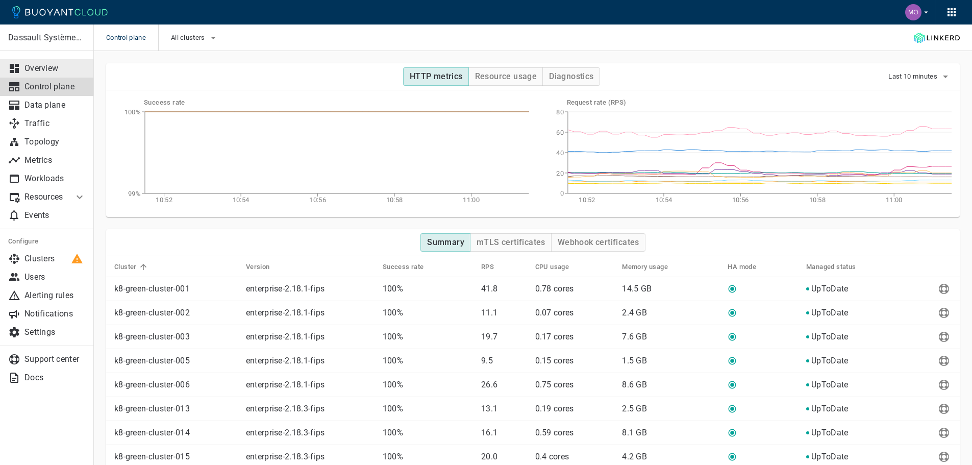
click at [52, 63] on p "Overview" at bounding box center [54, 68] width 61 height 10
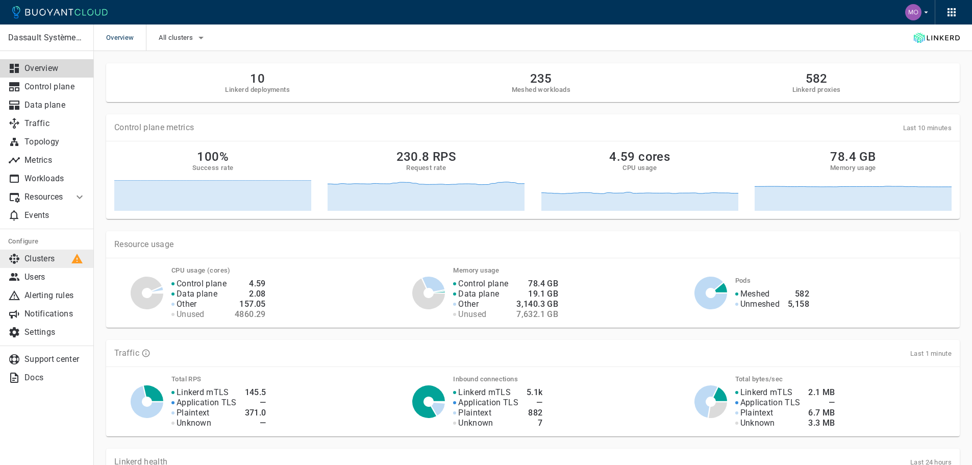
click at [44, 257] on p "Clusters" at bounding box center [54, 259] width 61 height 10
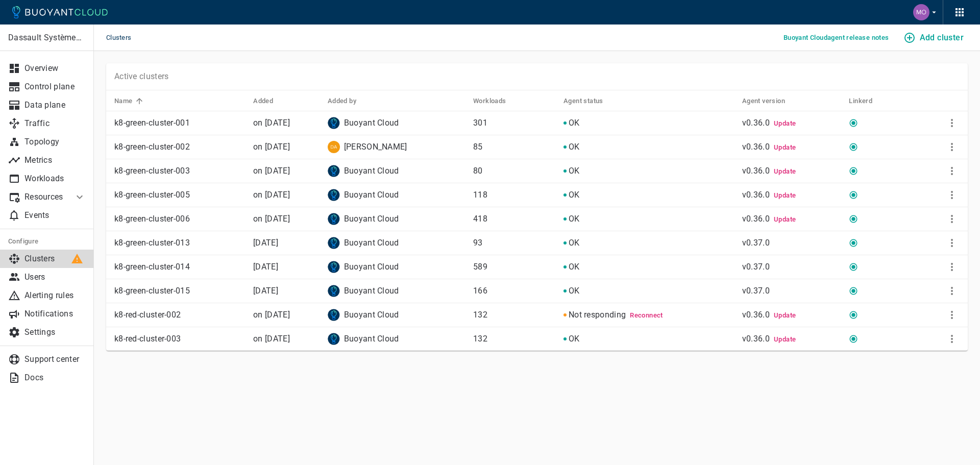
click at [652, 316] on span "Reconnect" at bounding box center [646, 315] width 33 height 8
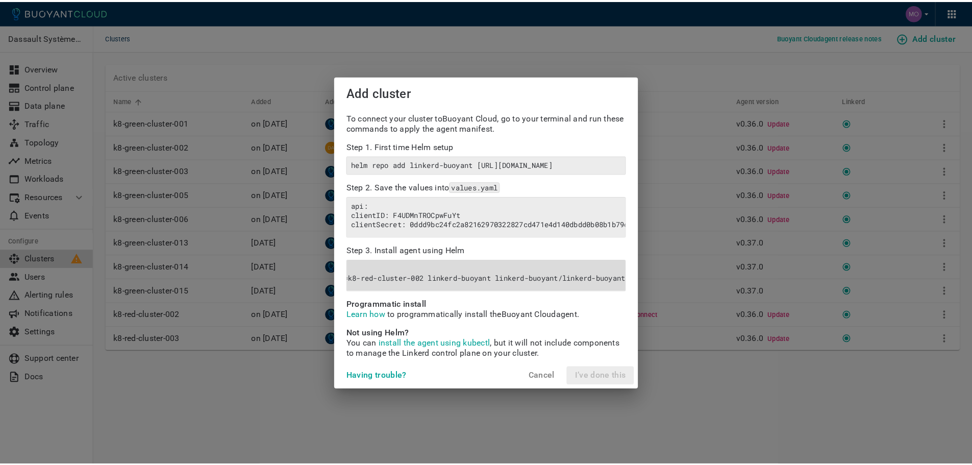
scroll to position [0, 487]
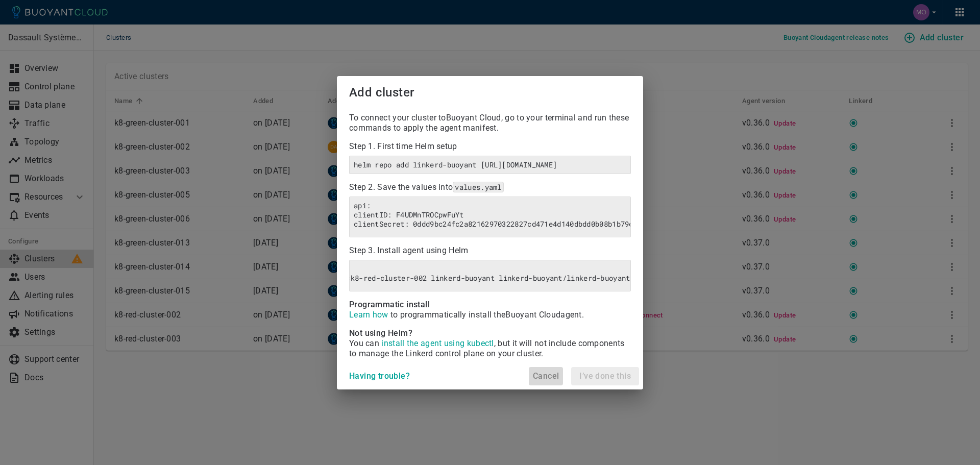
click at [546, 379] on button "Cancel" at bounding box center [546, 376] width 34 height 18
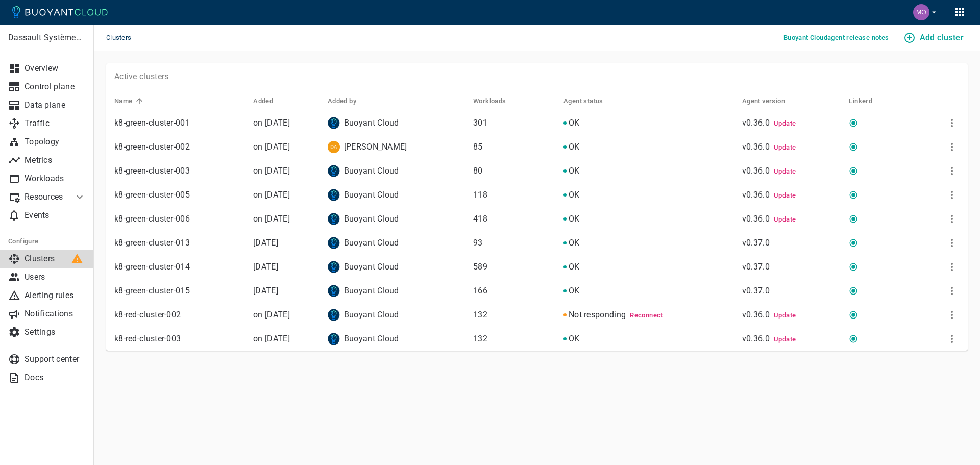
click at [636, 377] on div "Dassault Systèmes- MEDIDATA Overview Control plane Data plane Traffic Topology …" at bounding box center [537, 221] width 886 height 340
click at [128, 312] on p "k8-red-cluster-002" at bounding box center [179, 315] width 131 height 10
click at [61, 91] on p "Control plane" at bounding box center [54, 87] width 61 height 10
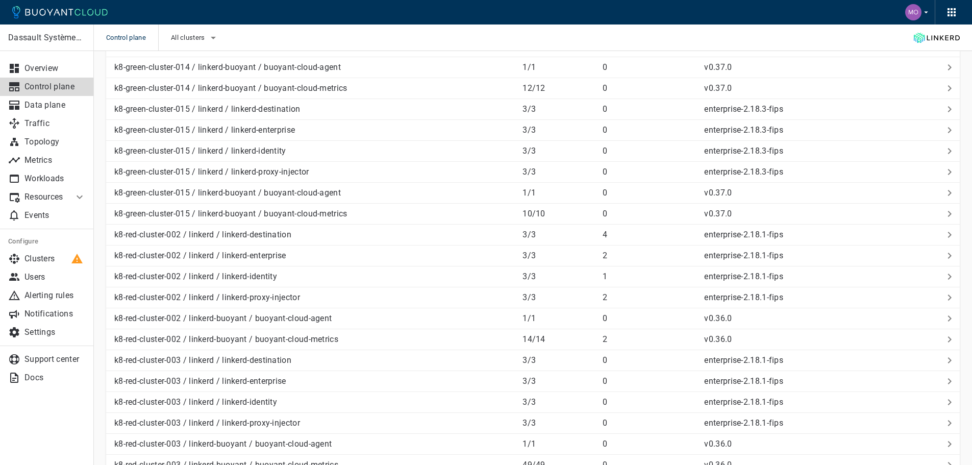
scroll to position [1463, 0]
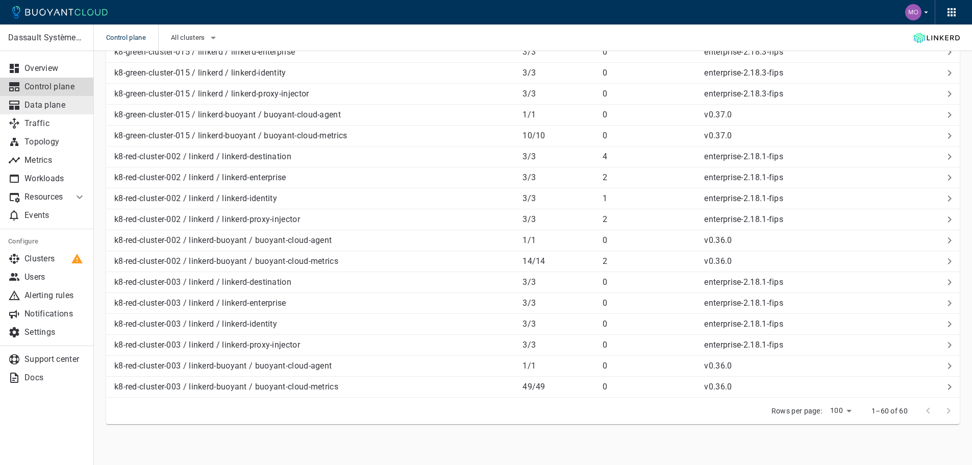
click at [60, 99] on link "Data plane" at bounding box center [47, 105] width 94 height 18
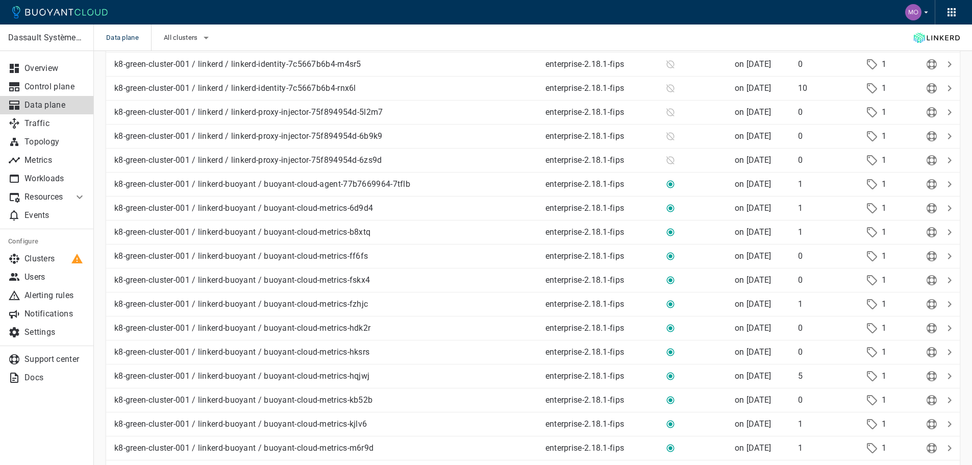
scroll to position [561, 0]
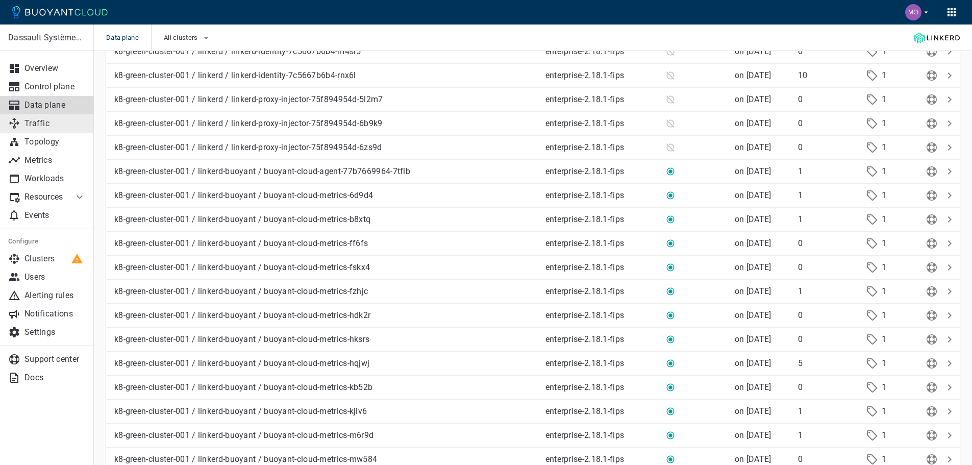
click at [80, 123] on p "Traffic" at bounding box center [54, 123] width 61 height 10
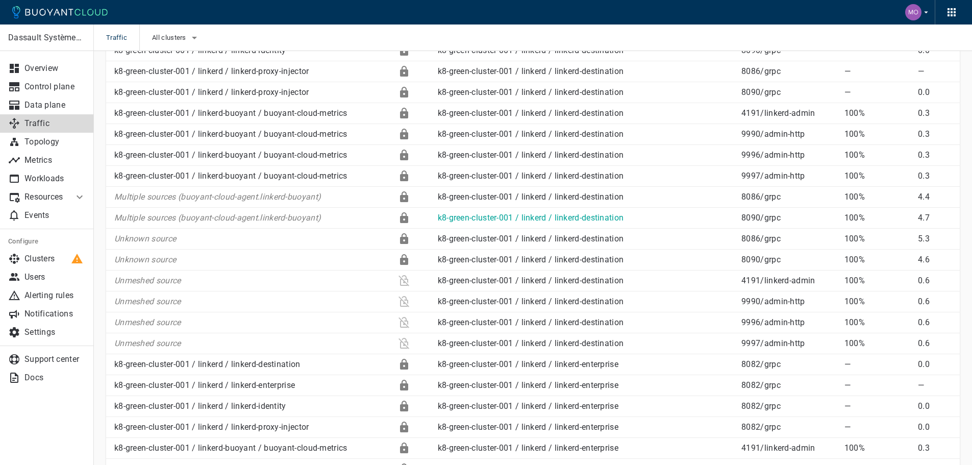
scroll to position [306, 0]
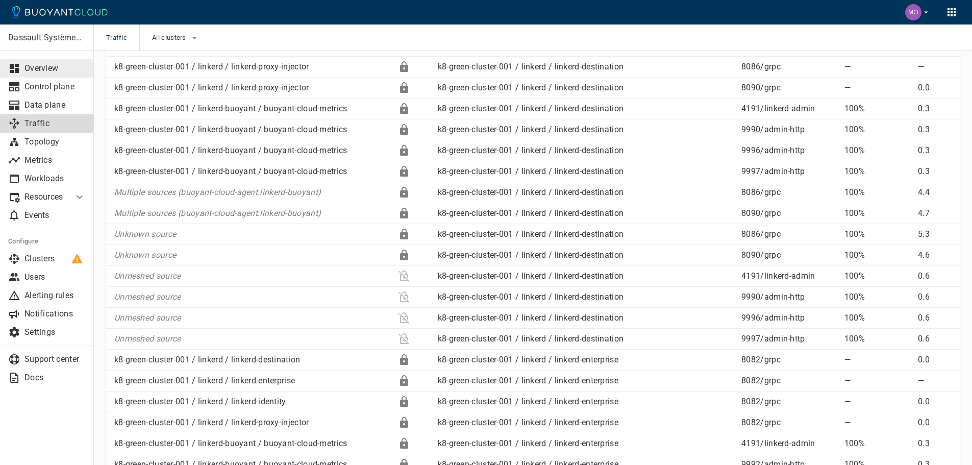
click at [55, 72] on p "Overview" at bounding box center [54, 68] width 61 height 10
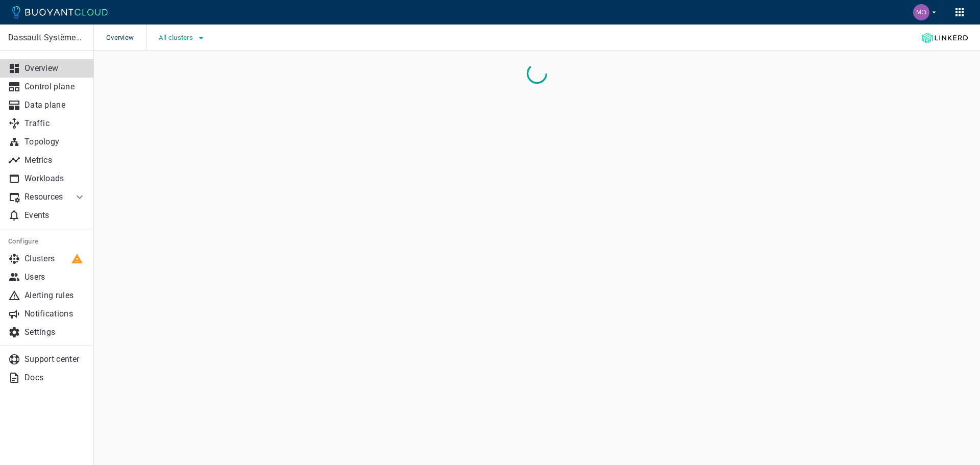
click at [180, 44] on button "All clusters" at bounding box center [183, 37] width 48 height 15
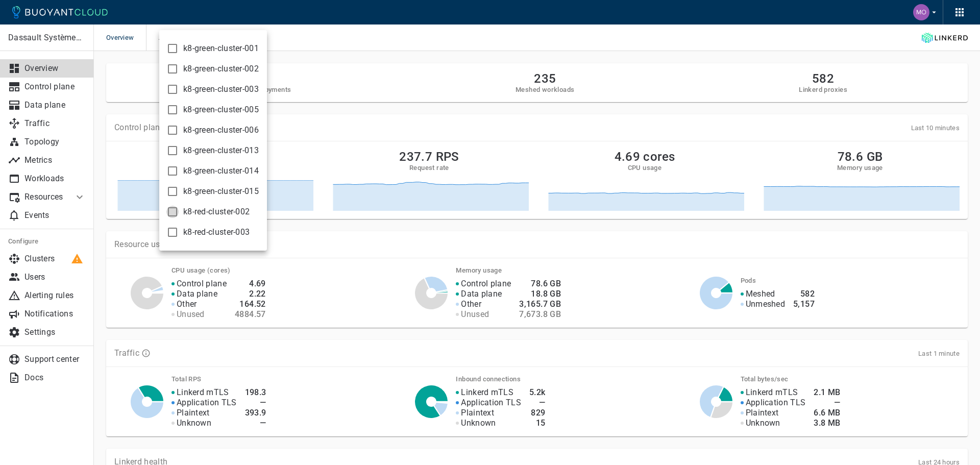
click at [170, 209] on input "k8-red-cluster-002" at bounding box center [172, 212] width 12 height 12
checkbox input "true"
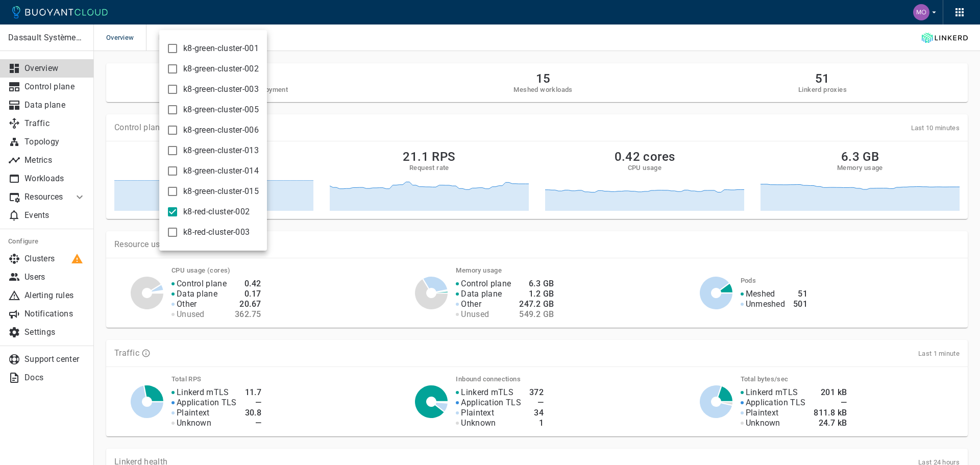
click at [611, 110] on div at bounding box center [490, 232] width 980 height 465
